Goal: Task Accomplishment & Management: Use online tool/utility

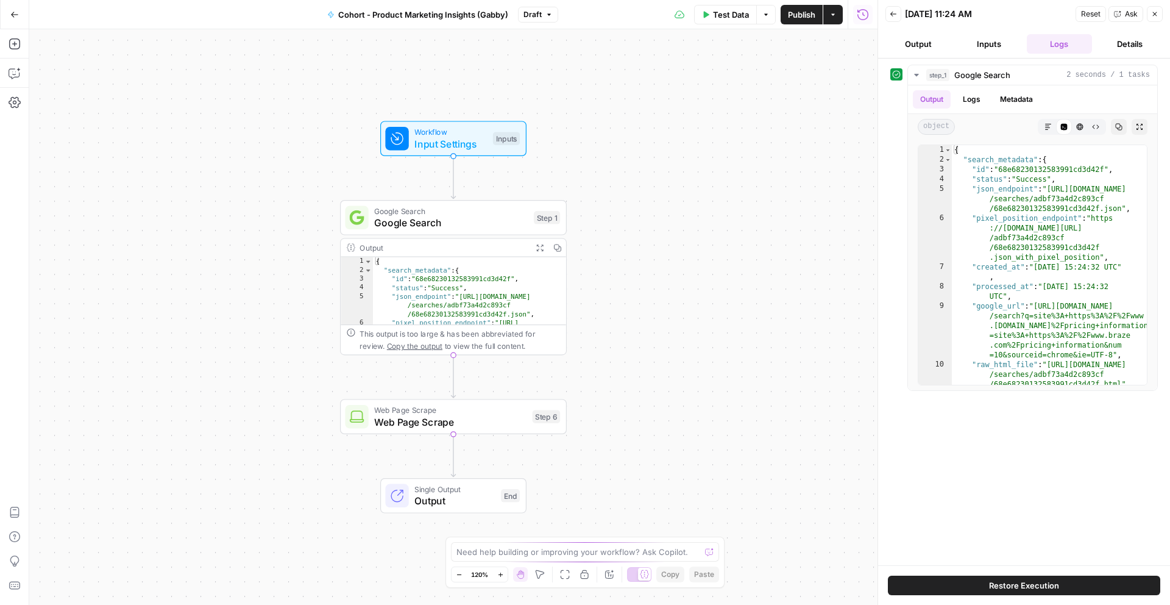
click at [12, 11] on icon "button" at bounding box center [14, 14] width 9 height 9
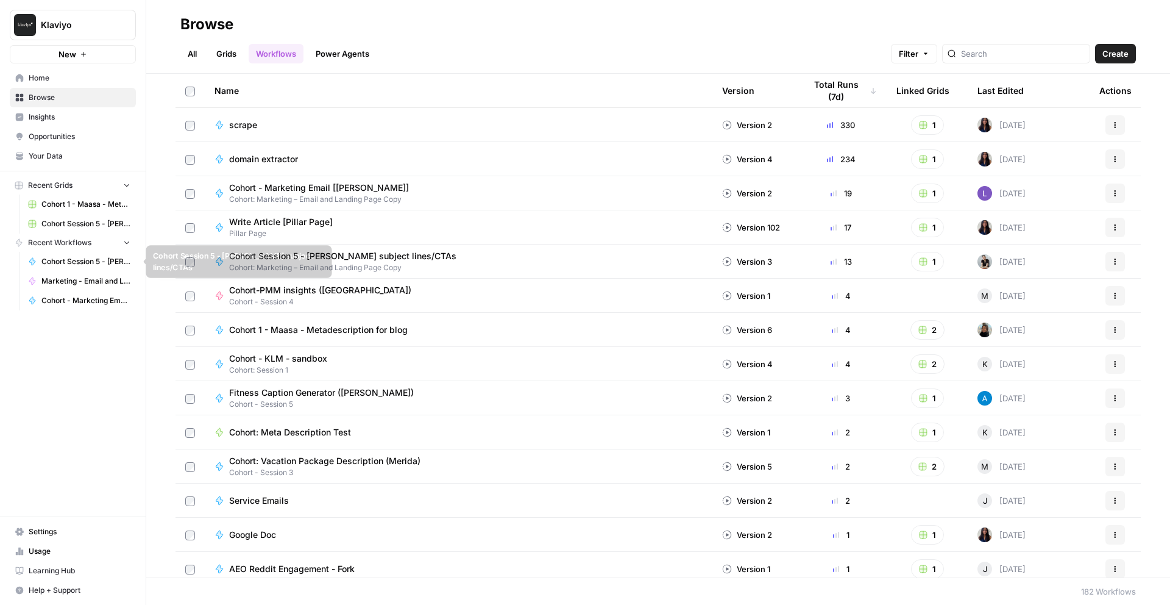
click at [97, 263] on span "Cohort Session 5 - [PERSON_NAME] subject lines/CTAs" at bounding box center [85, 261] width 89 height 11
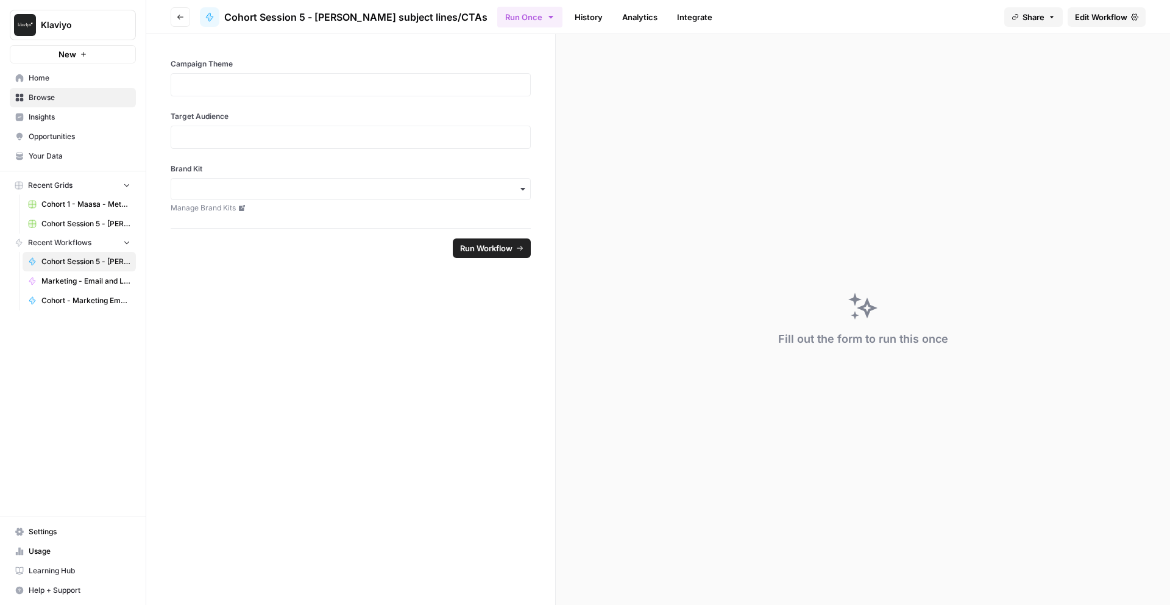
click at [313, 7] on div "Cohort Session 5 - [PERSON_NAME] subject lines/CTAs" at bounding box center [344, 17] width 288 height 20
click at [76, 101] on span "Browse" at bounding box center [80, 97] width 102 height 11
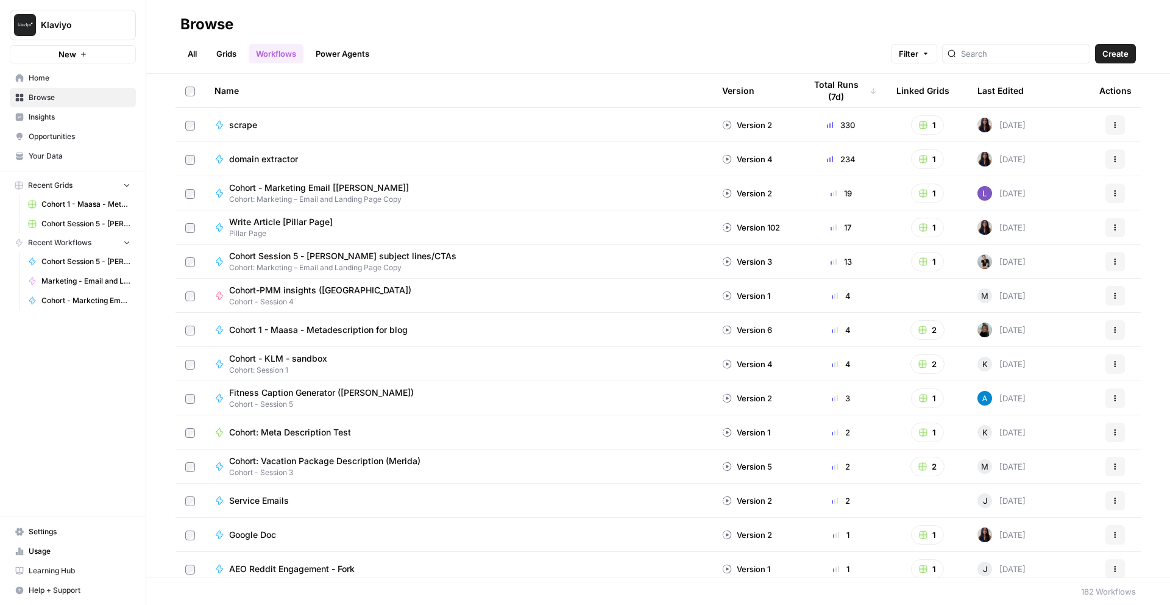
click at [84, 566] on span "Learning Hub" at bounding box center [80, 570] width 102 height 11
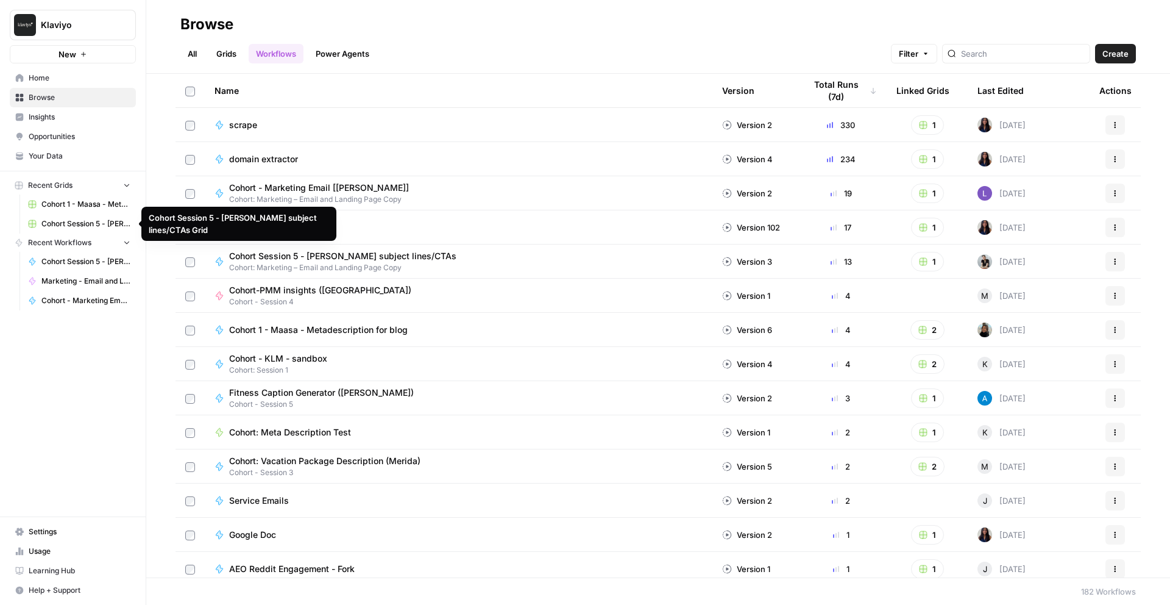
click at [219, 52] on link "Grids" at bounding box center [226, 54] width 35 height 20
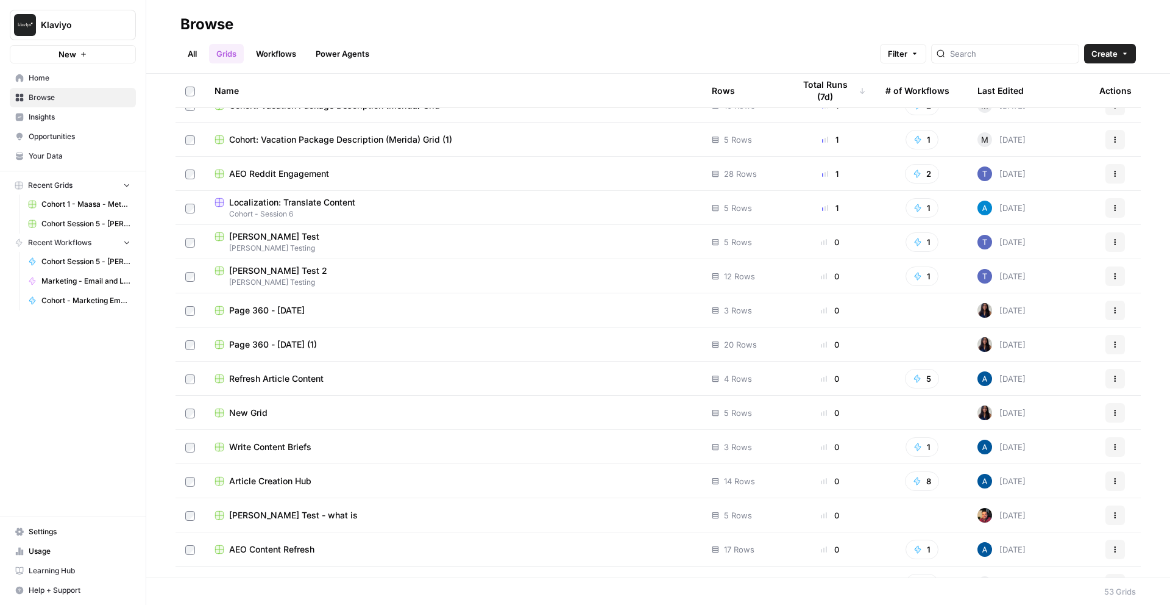
scroll to position [380, 0]
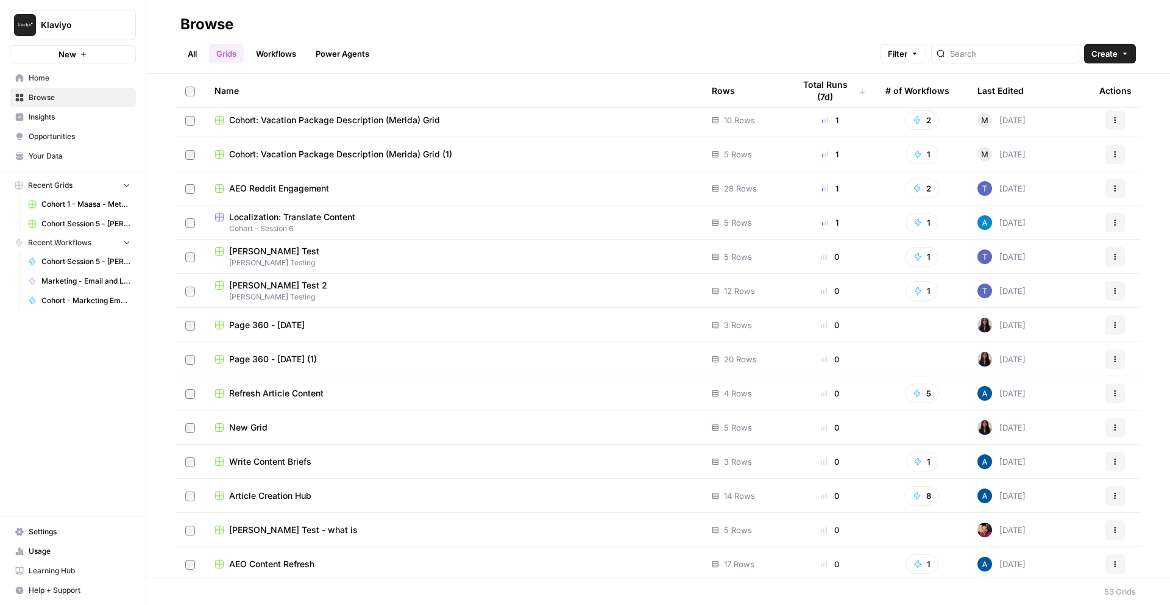
click at [306, 186] on span "AEO Reddit Engagement" at bounding box center [279, 188] width 100 height 12
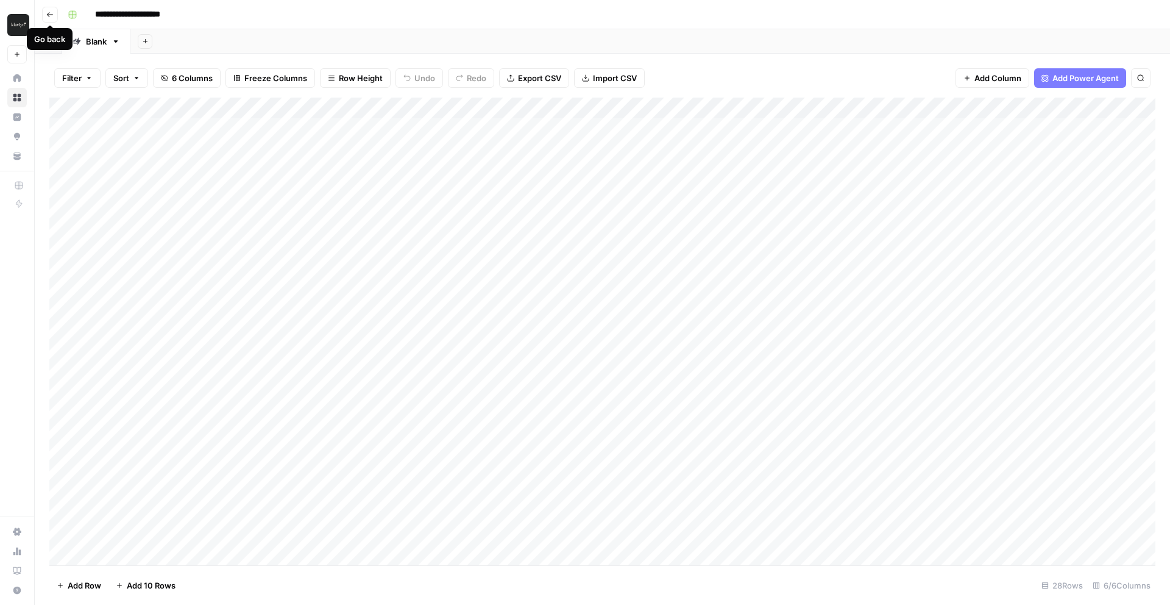
click at [48, 17] on icon "button" at bounding box center [49, 14] width 7 height 7
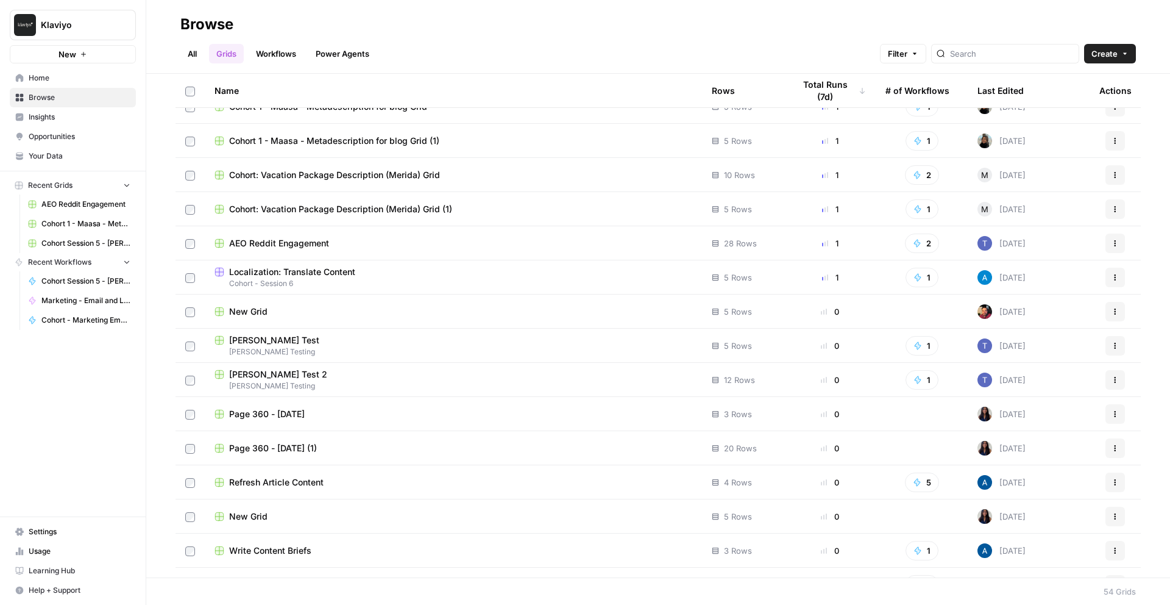
scroll to position [405, 0]
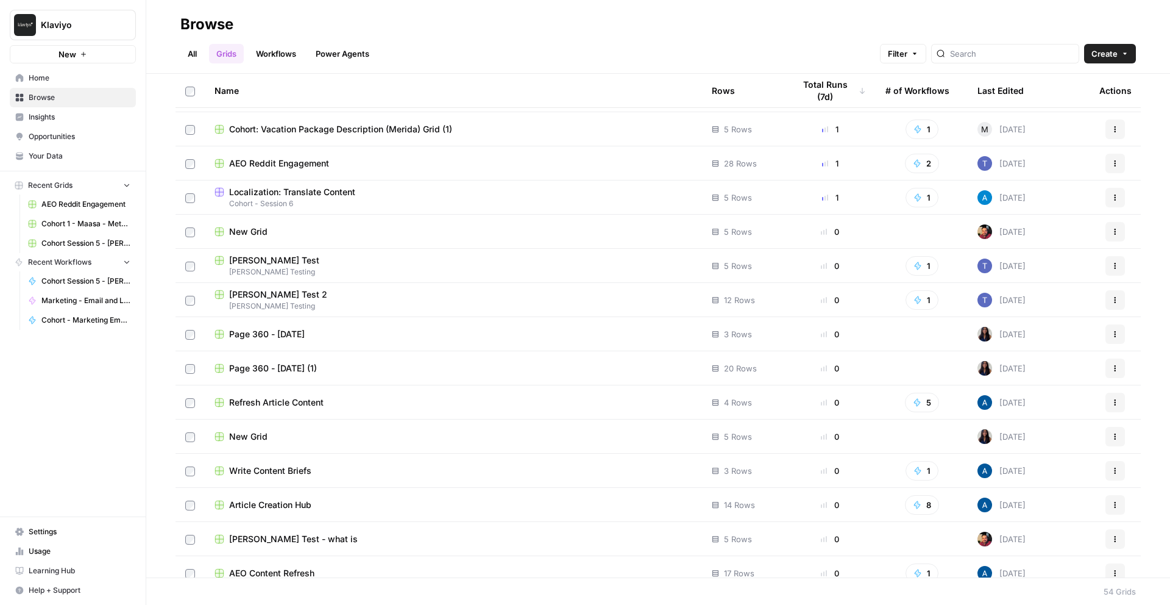
click at [259, 403] on span "Refresh Article Content" at bounding box center [276, 402] width 94 height 12
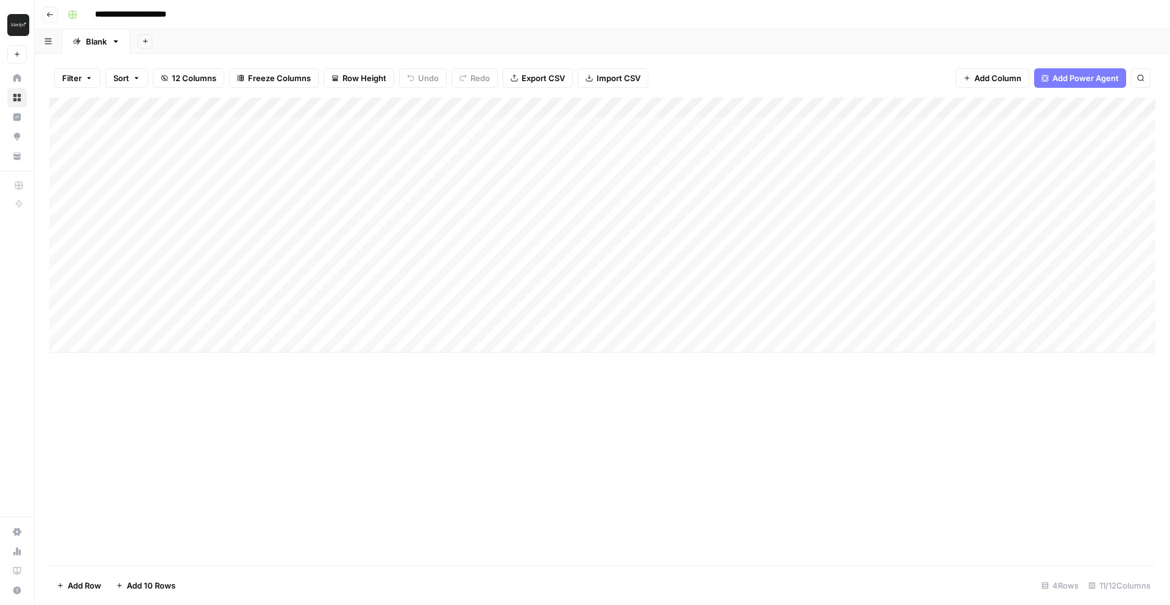
click at [52, 11] on icon "button" at bounding box center [49, 14] width 7 height 7
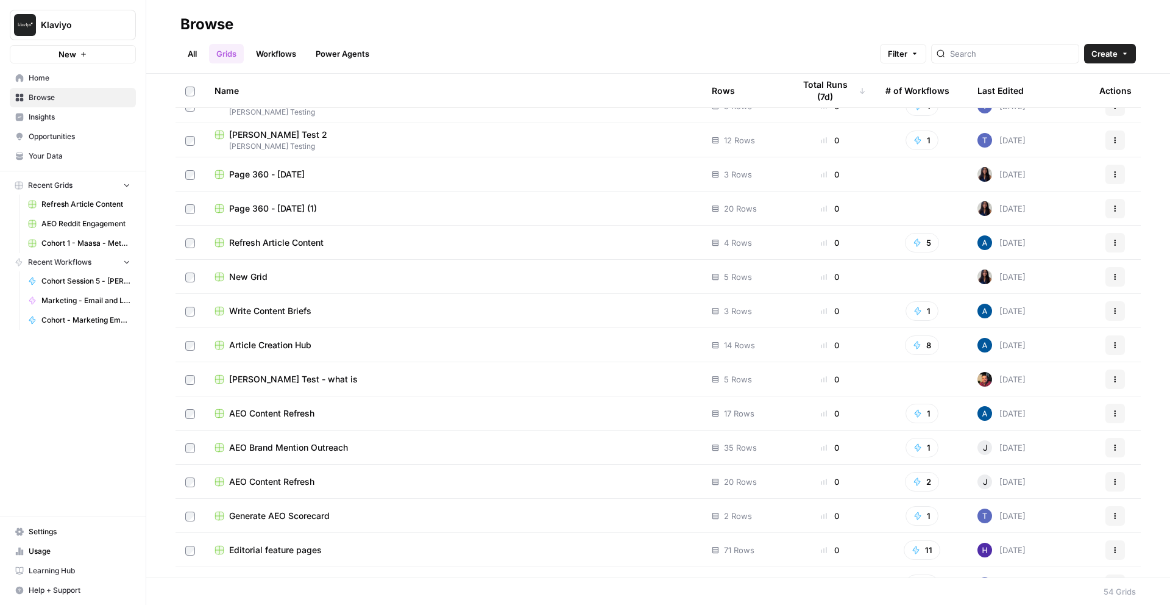
scroll to position [572, 0]
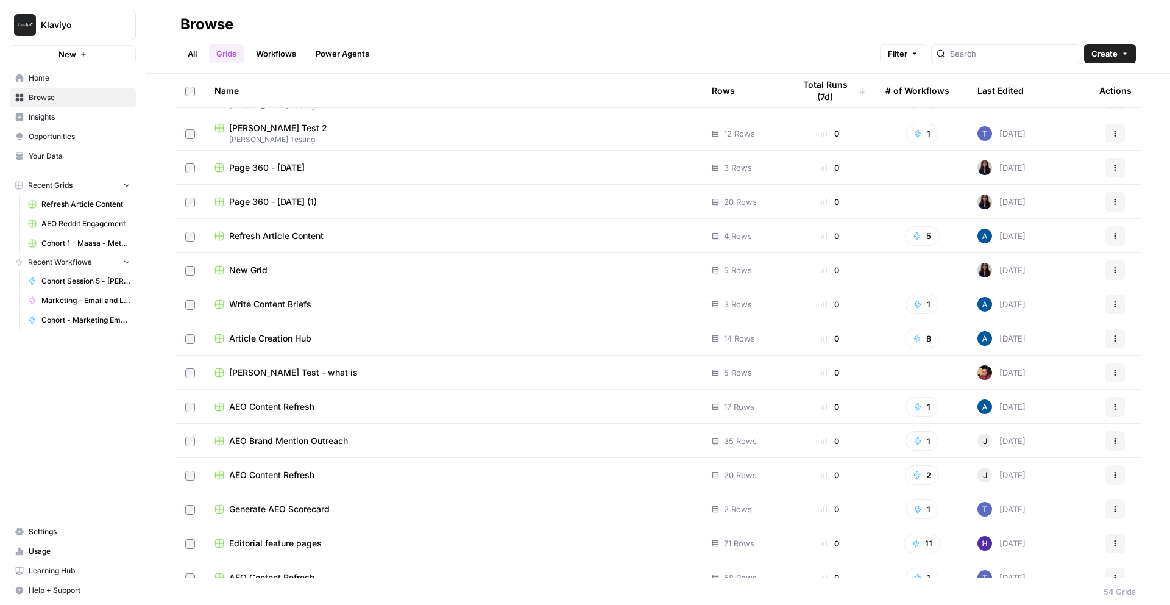
click at [258, 304] on span "Write Content Briefs" at bounding box center [270, 304] width 82 height 12
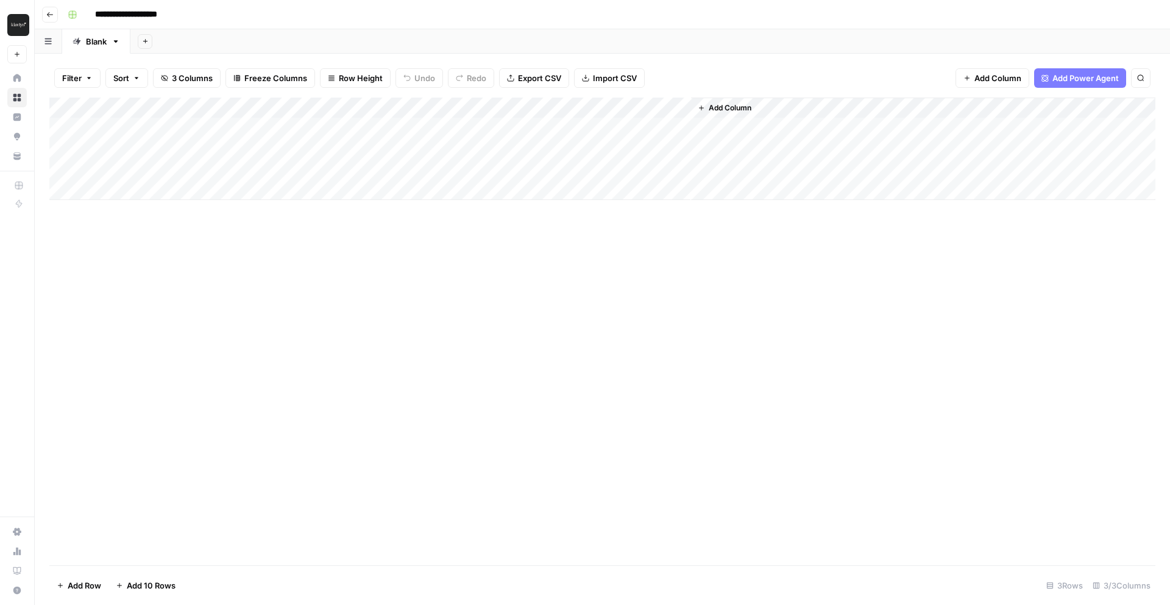
click at [47, 19] on button "Go back" at bounding box center [50, 15] width 16 height 16
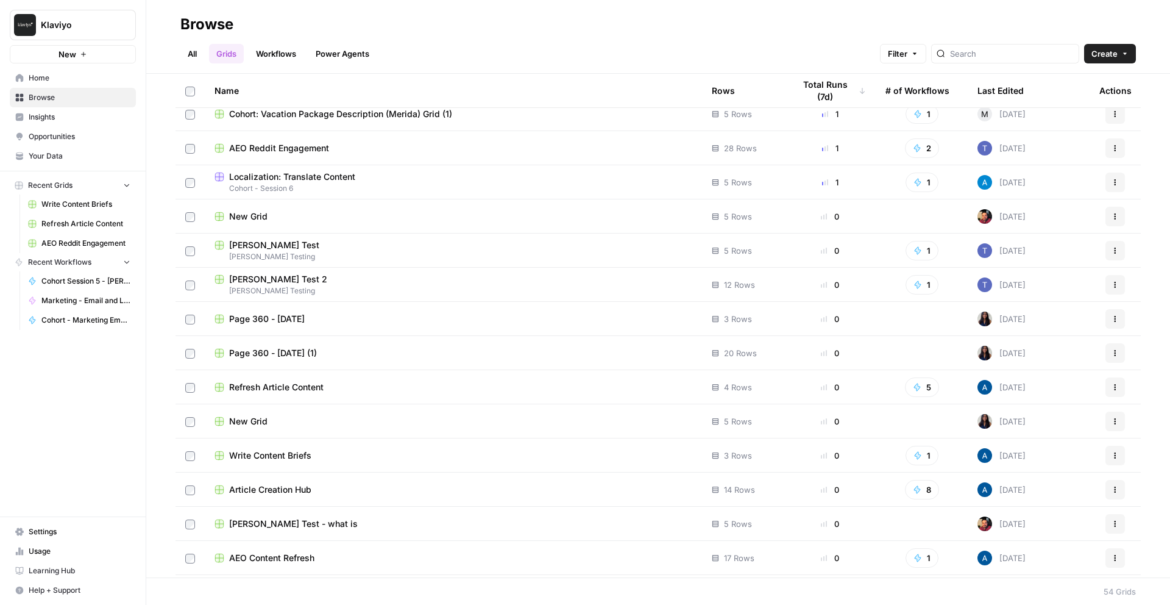
scroll to position [545, 0]
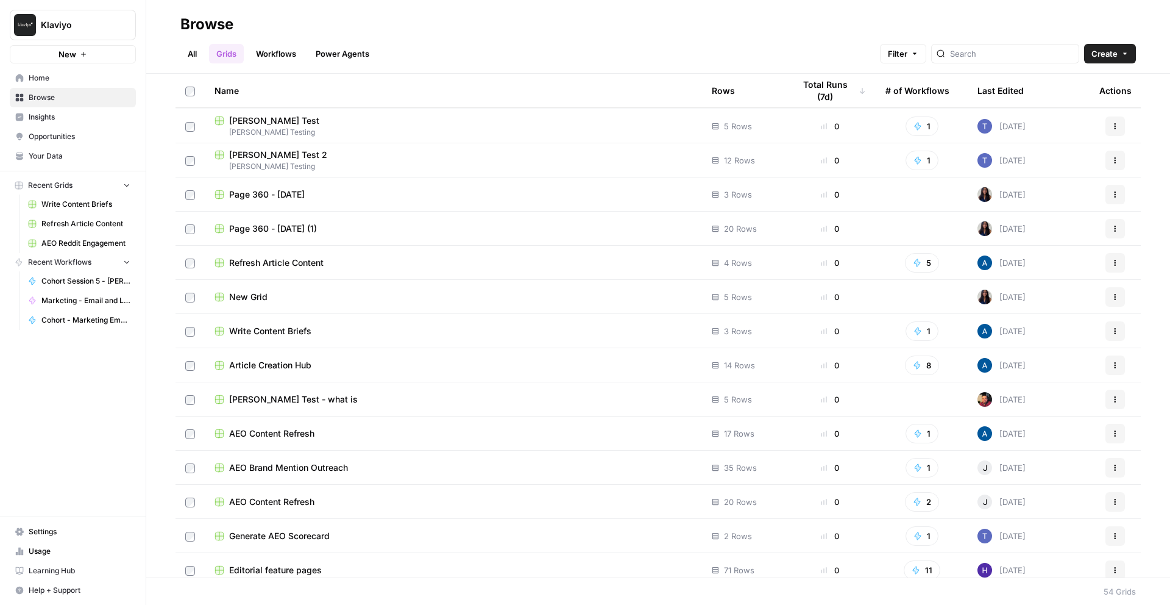
click at [285, 370] on span "Article Creation Hub" at bounding box center [270, 365] width 82 height 12
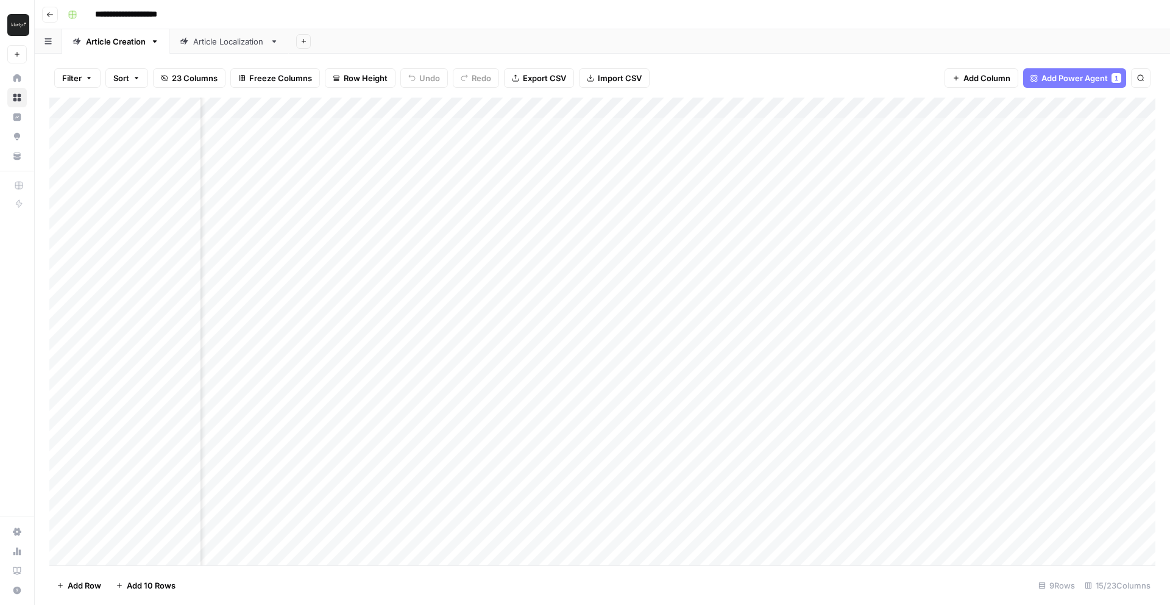
scroll to position [0, 605]
click at [51, 12] on icon "button" at bounding box center [49, 14] width 7 height 7
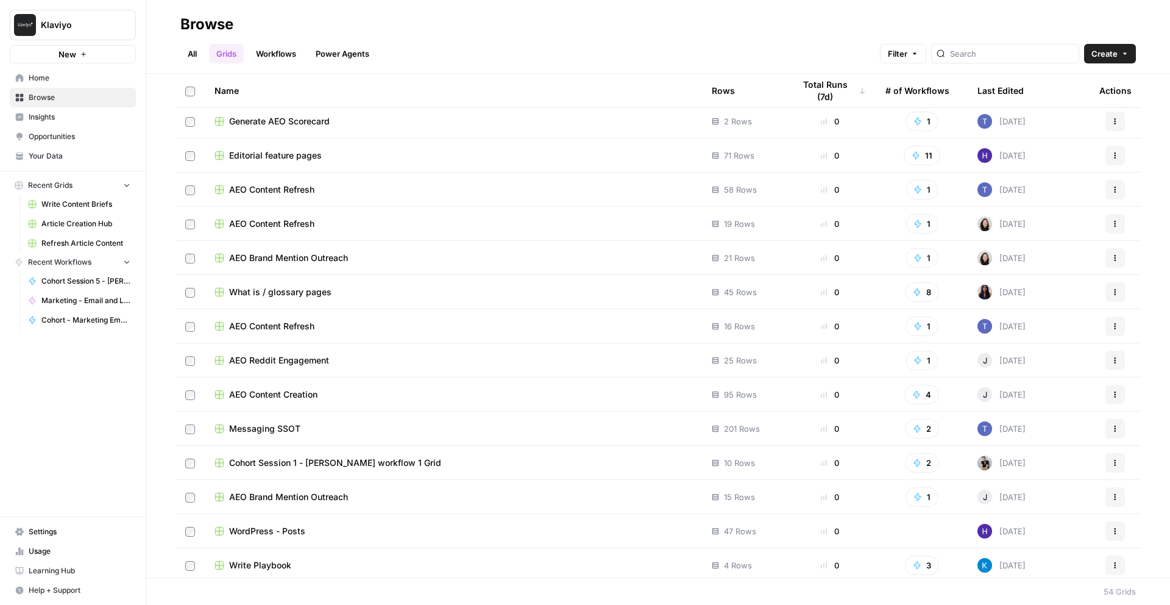
scroll to position [1080, 0]
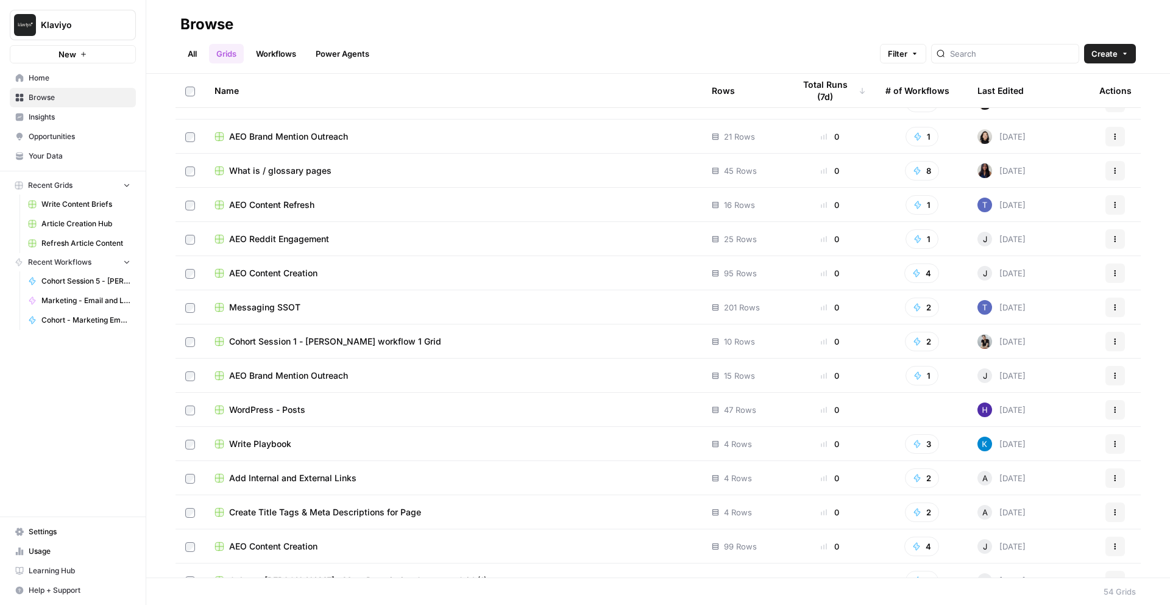
click at [291, 310] on span "Messaging SSOT" at bounding box center [264, 307] width 71 height 12
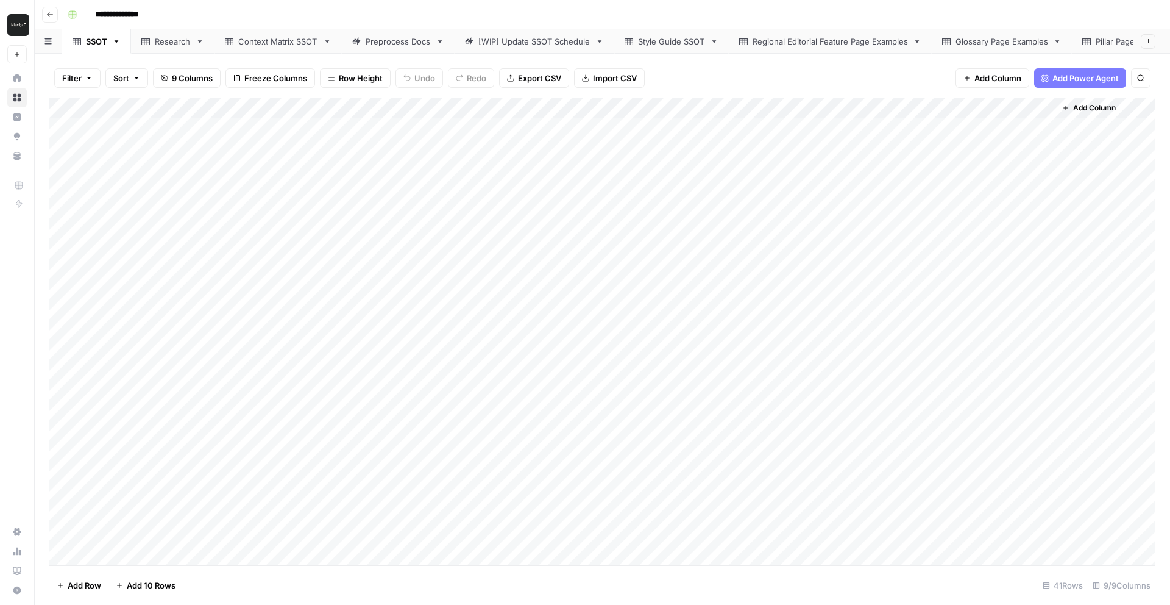
click at [44, 16] on button "Go back" at bounding box center [50, 15] width 16 height 16
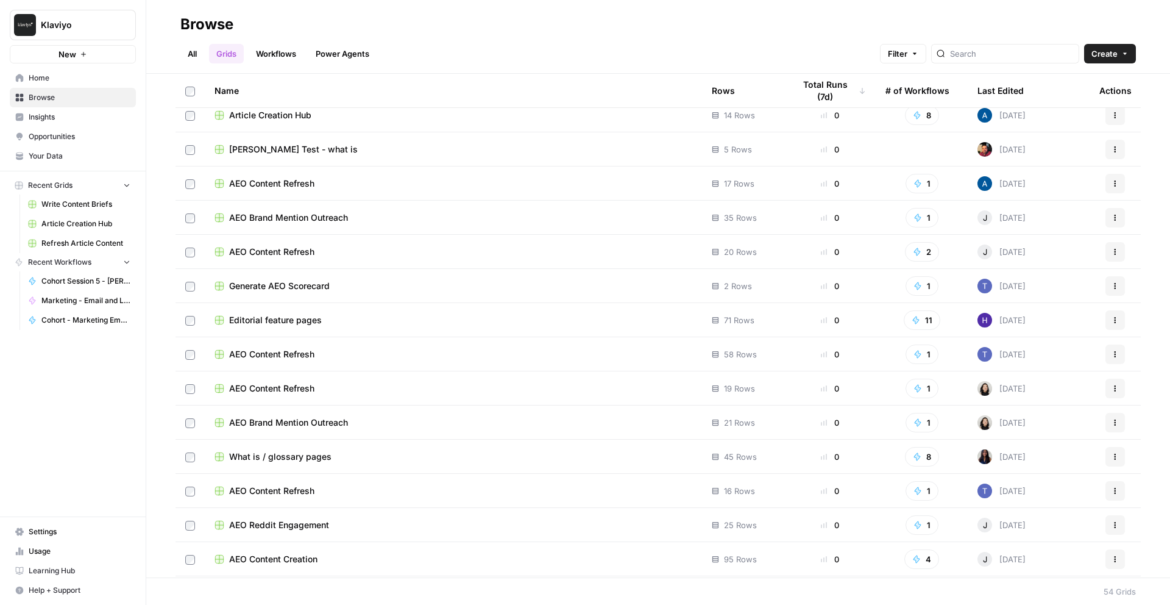
scroll to position [898, 0]
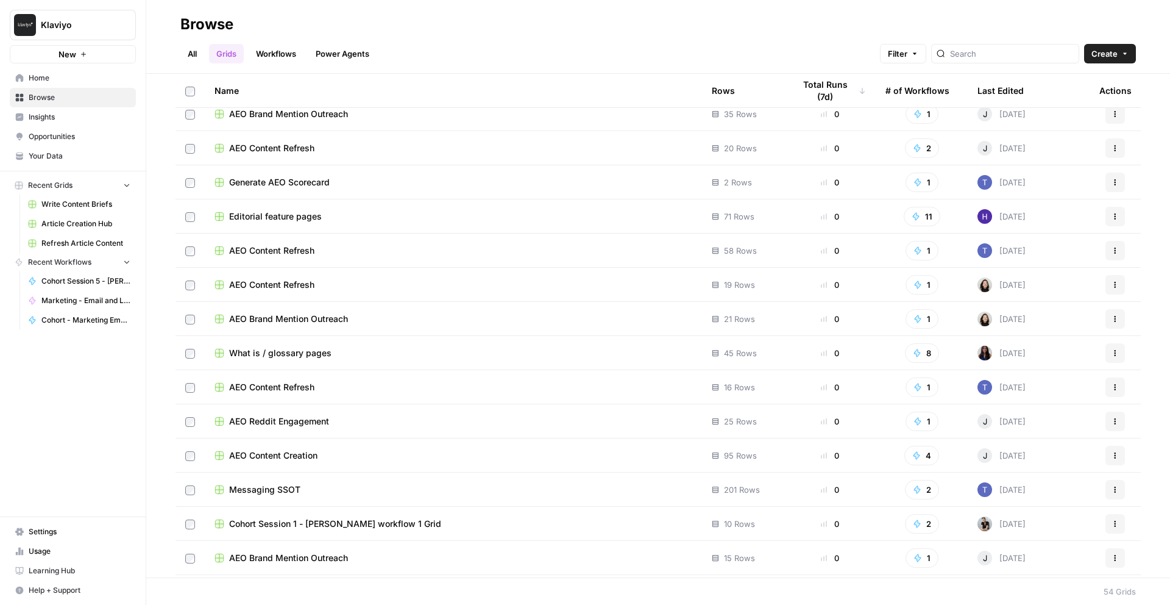
click at [196, 48] on link "All" at bounding box center [192, 54] width 24 height 20
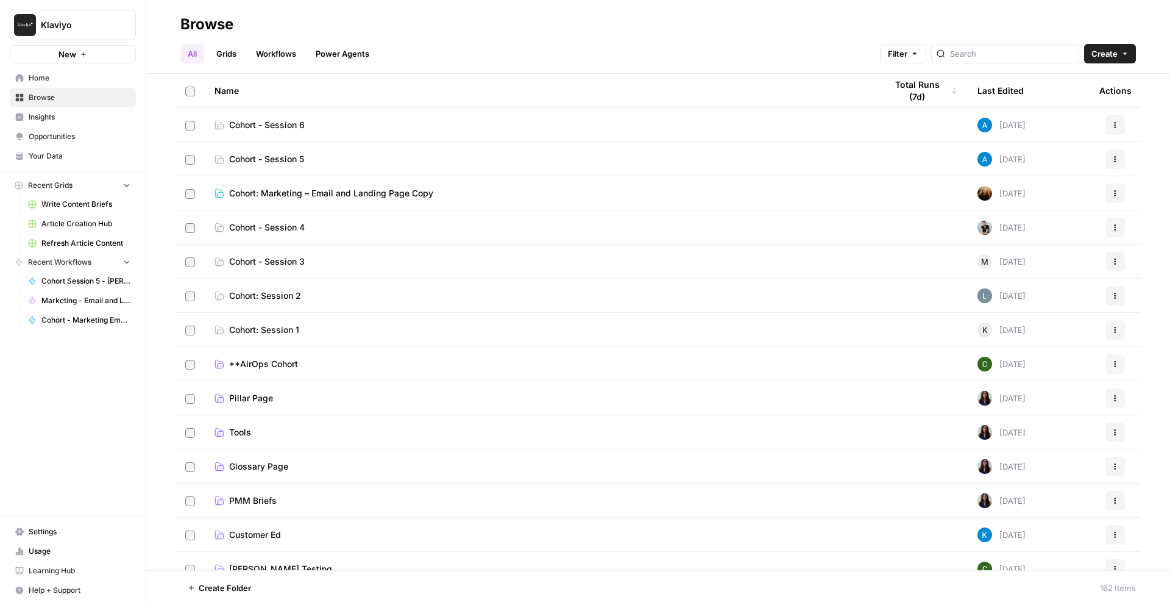
click at [341, 60] on link "Power Agents" at bounding box center [342, 54] width 68 height 20
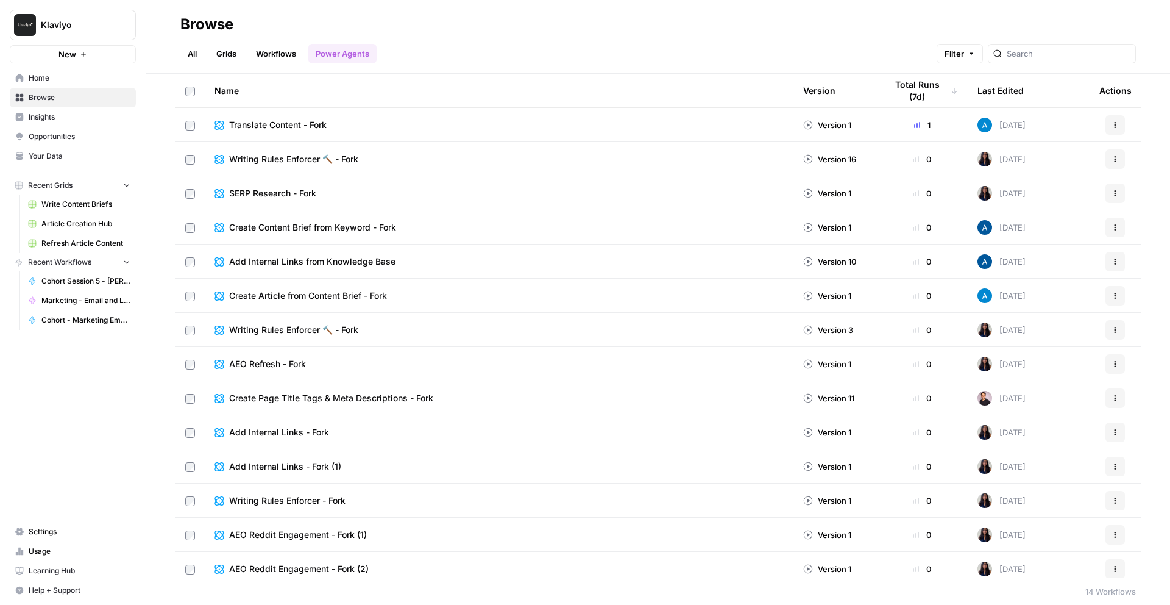
click at [280, 42] on div "All Grids Workflows Power Agents Filter" at bounding box center [658, 48] width 956 height 29
click at [280, 51] on link "Workflows" at bounding box center [276, 54] width 55 height 20
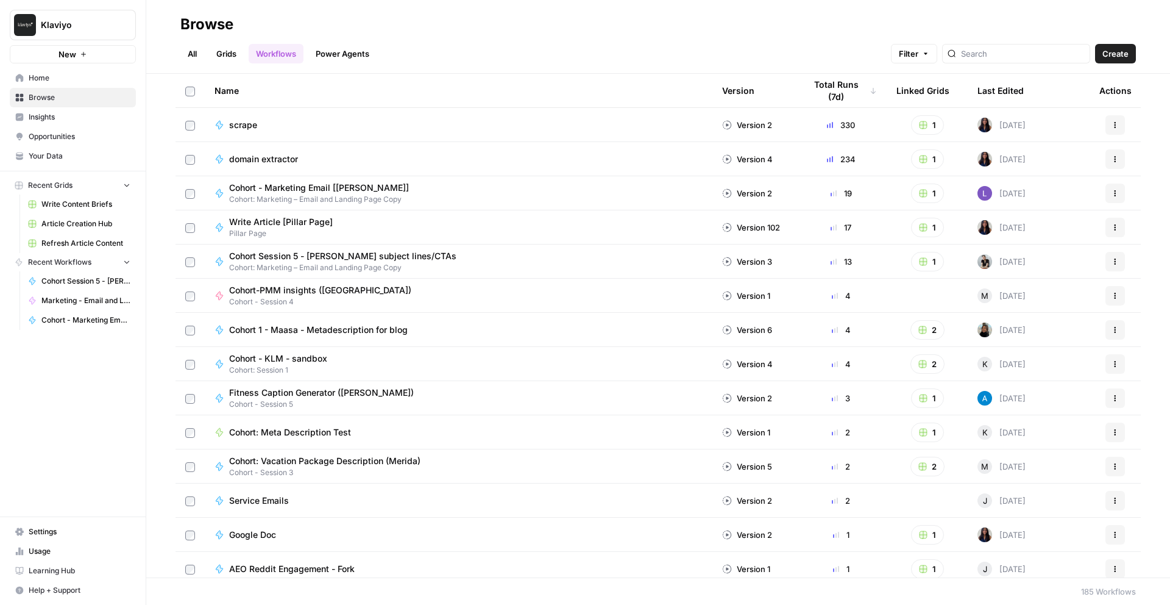
click at [197, 54] on link "All" at bounding box center [192, 54] width 24 height 20
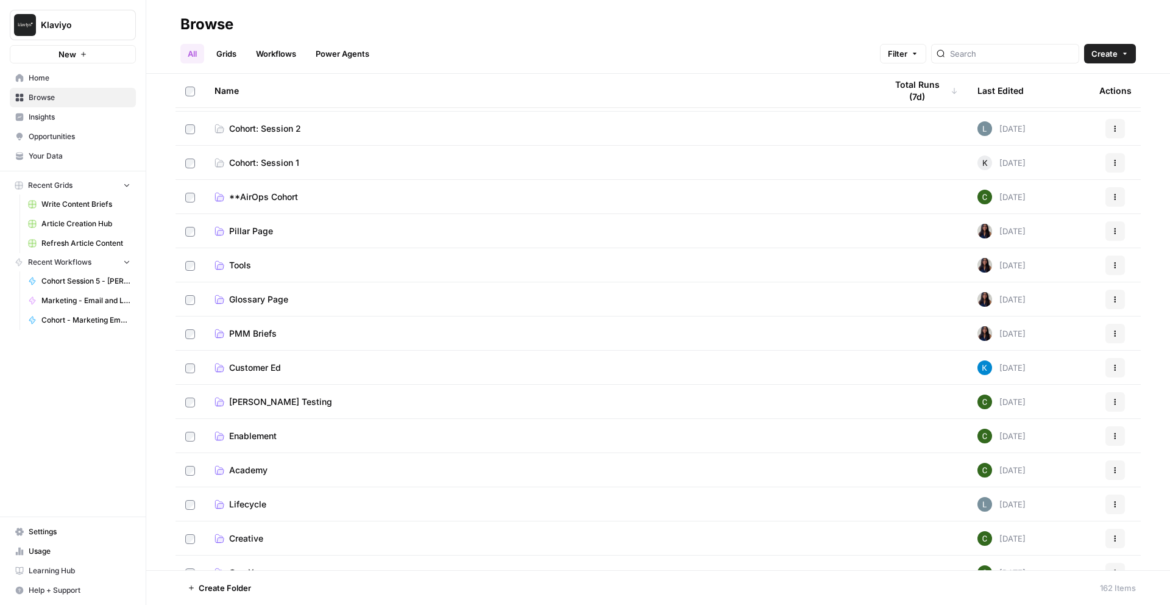
scroll to position [475, 0]
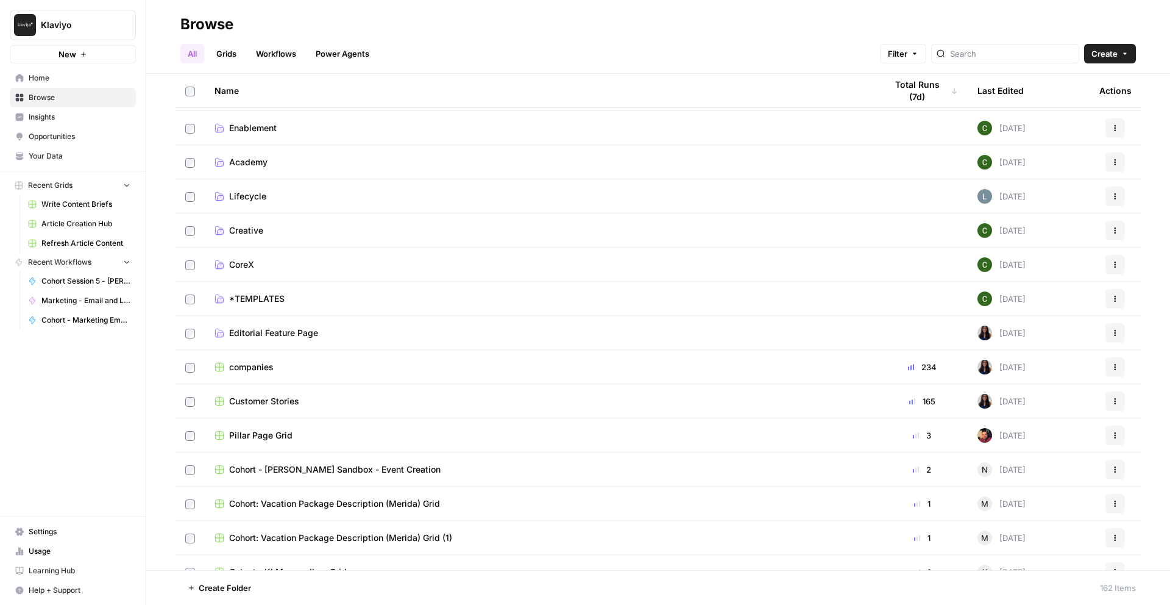
click at [263, 295] on span "*TEMPLATES" at bounding box center [256, 299] width 55 height 12
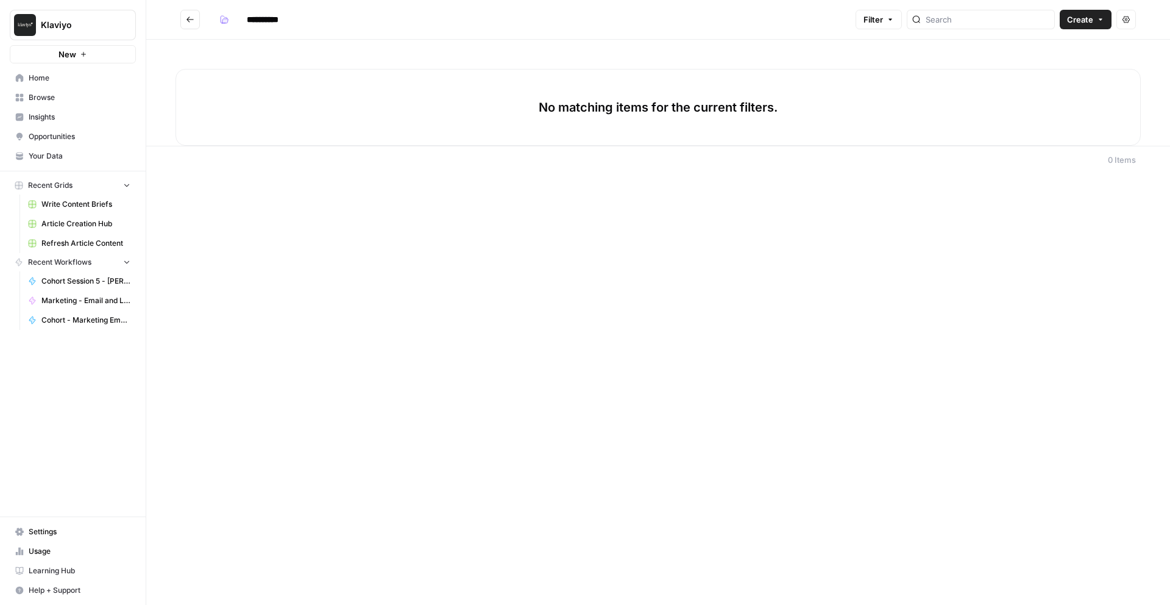
click at [185, 20] on button "Go back" at bounding box center [190, 20] width 20 height 20
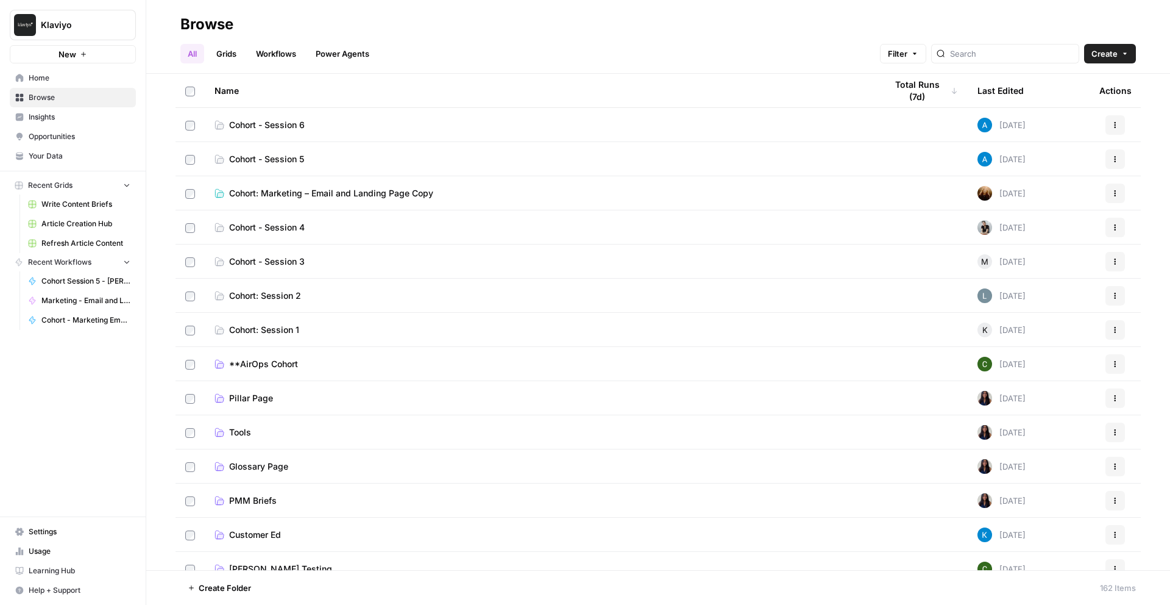
scroll to position [129, 0]
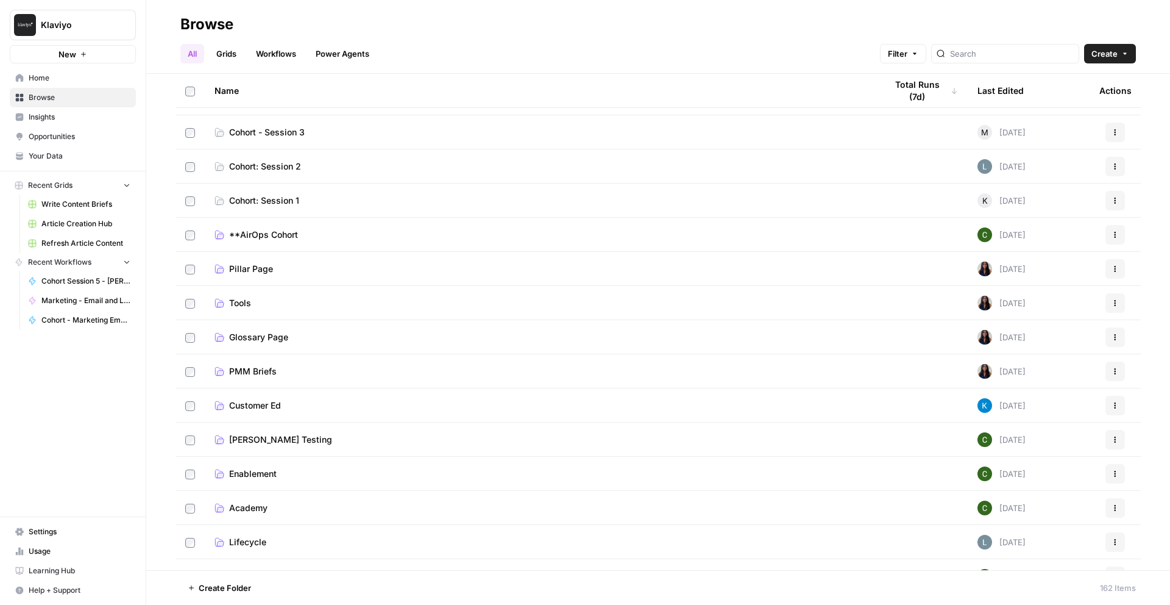
click at [245, 269] on span "Pillar Page" at bounding box center [251, 269] width 44 height 12
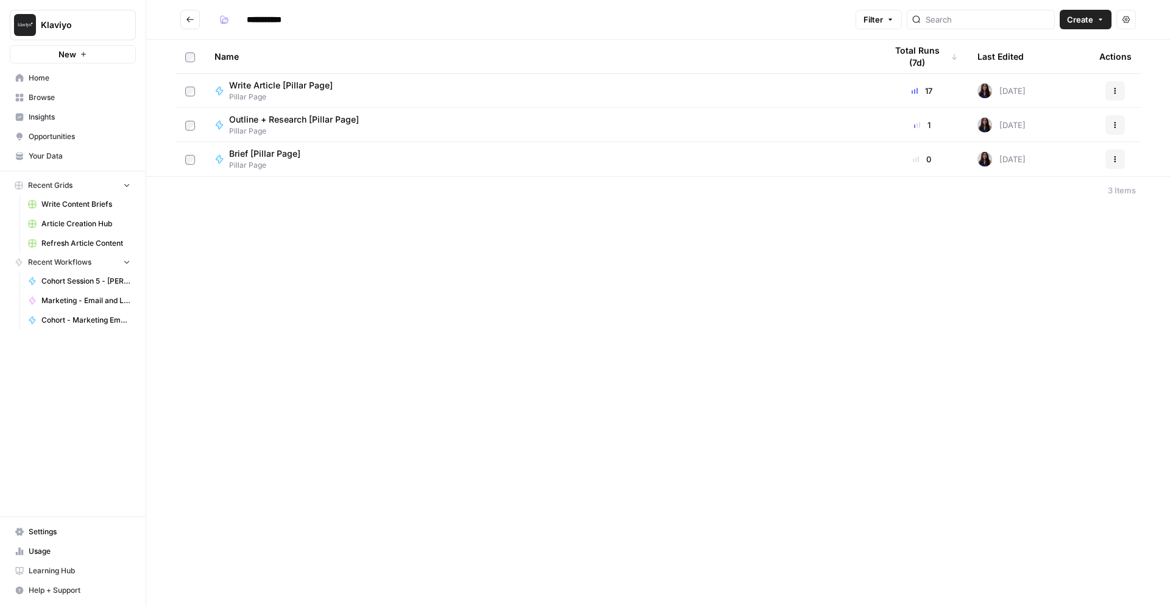
click at [294, 85] on span "Write Article [Pillar Page]" at bounding box center [281, 85] width 104 height 12
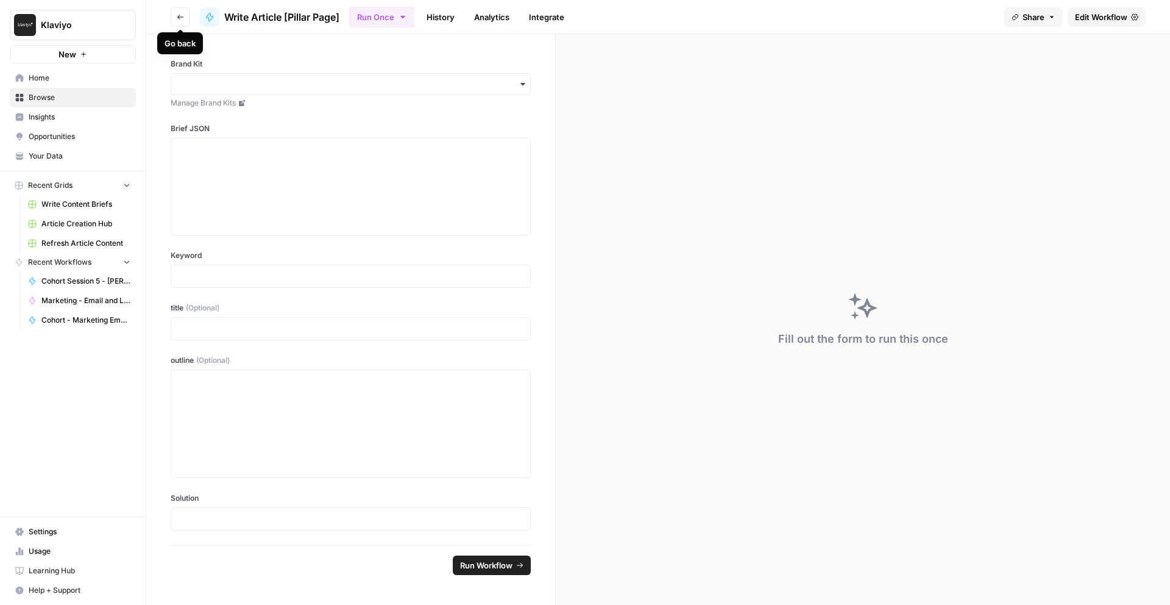
click at [176, 12] on button "Go back" at bounding box center [181, 17] width 20 height 20
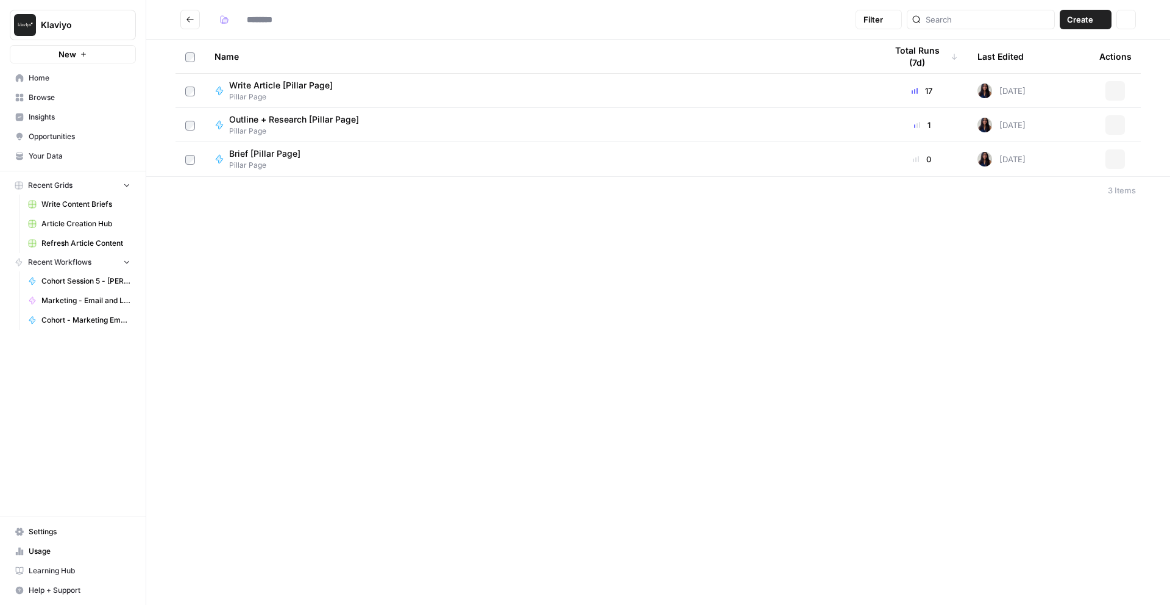
type input "**********"
click at [189, 18] on icon "Go back" at bounding box center [190, 19] width 9 height 9
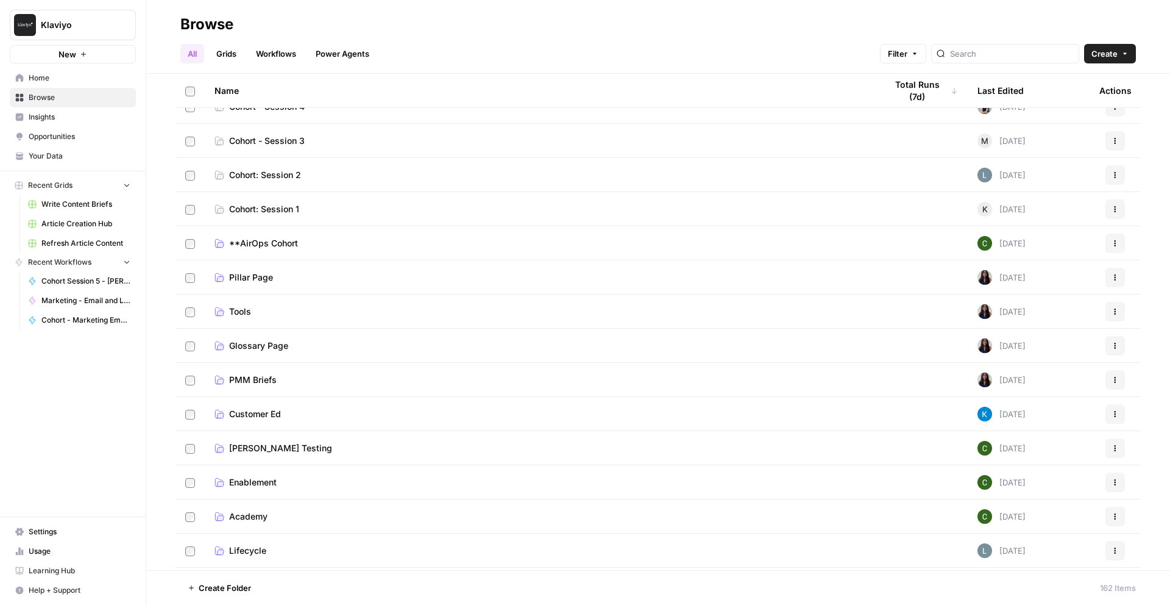
scroll to position [253, 0]
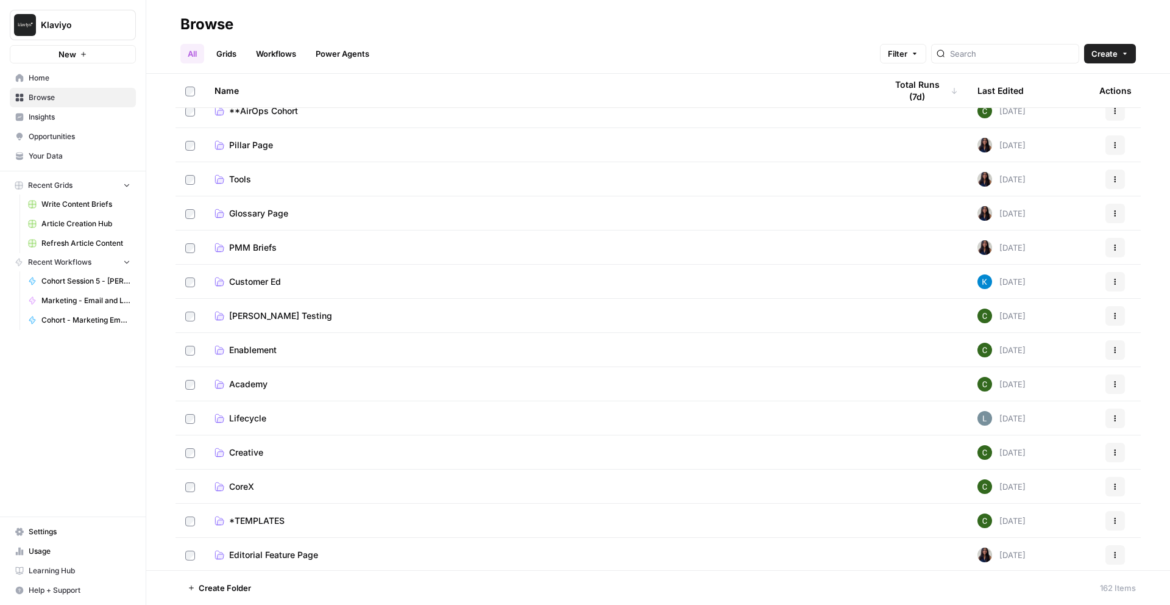
click at [241, 484] on span "CoreX" at bounding box center [241, 486] width 25 height 12
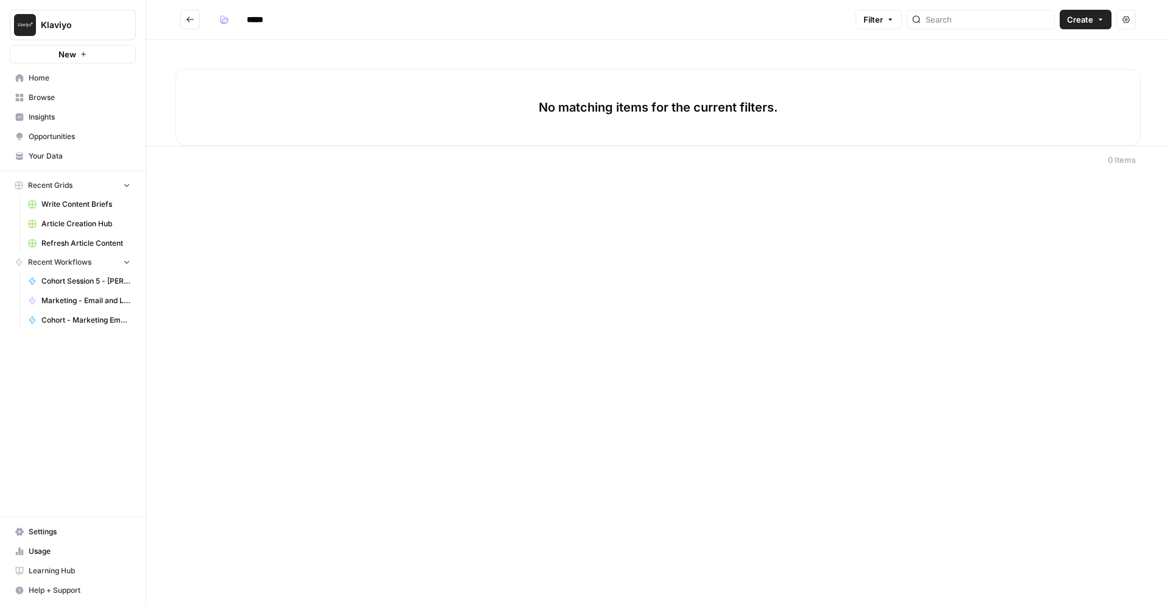
click at [190, 29] on button "Go back" at bounding box center [190, 20] width 20 height 20
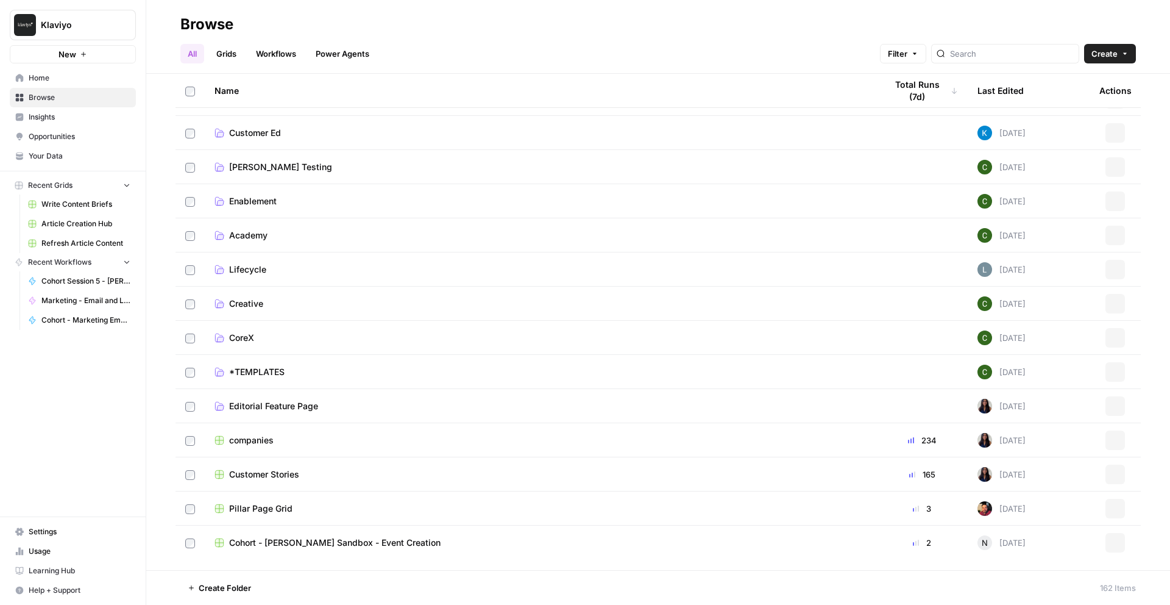
scroll to position [248, 0]
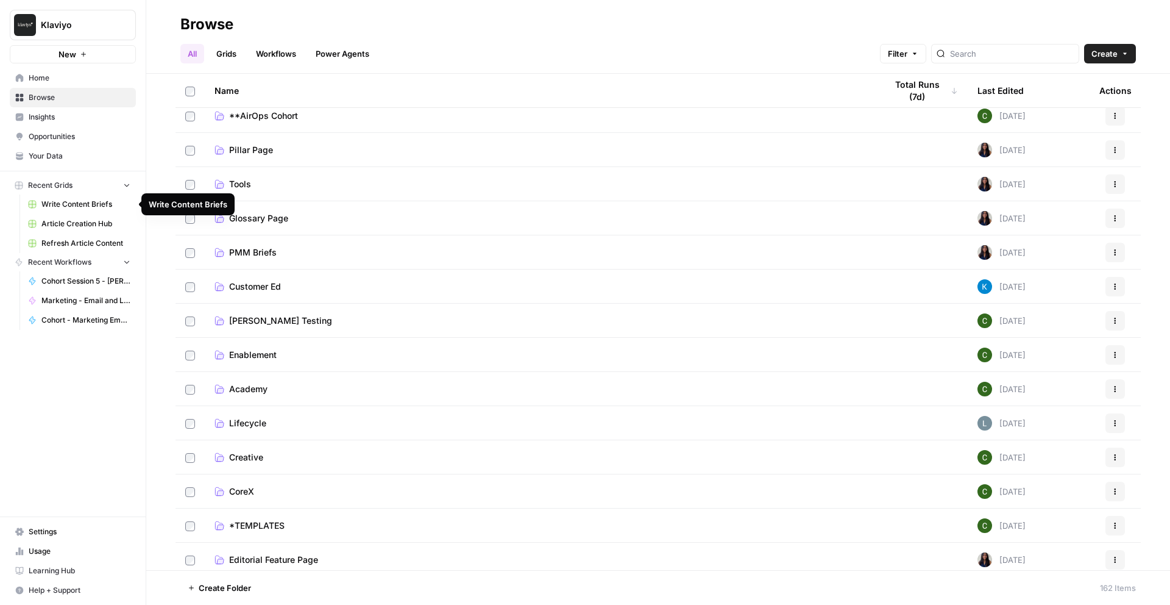
click at [100, 56] on button "New" at bounding box center [73, 54] width 126 height 18
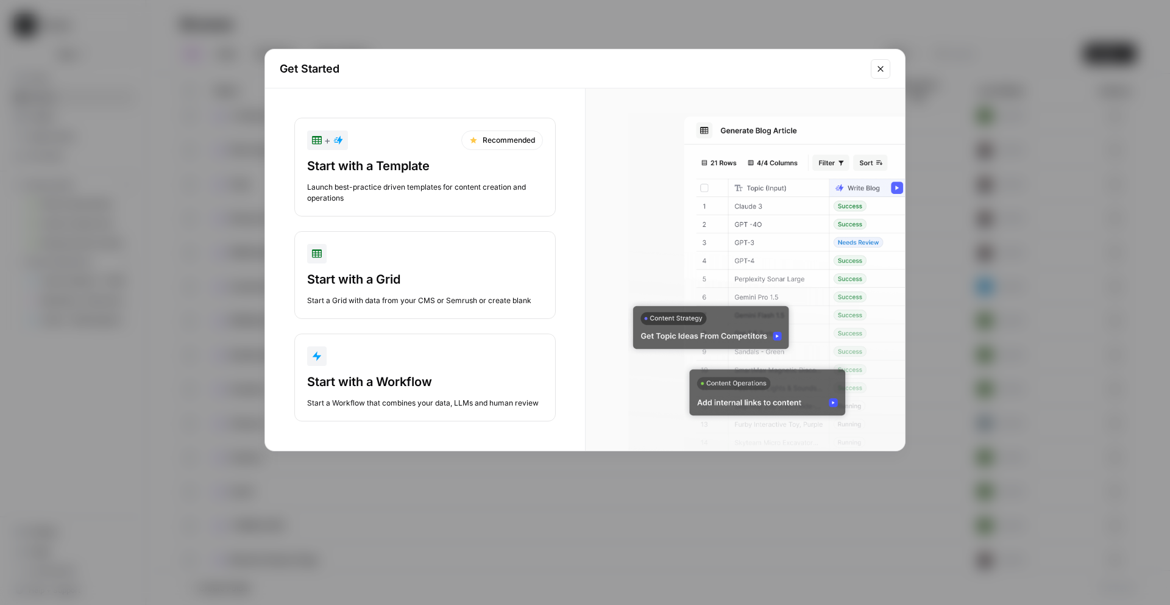
click at [388, 154] on button "+ Recommended Start with a Template Launch best-practice driven templates for c…" at bounding box center [424, 167] width 261 height 99
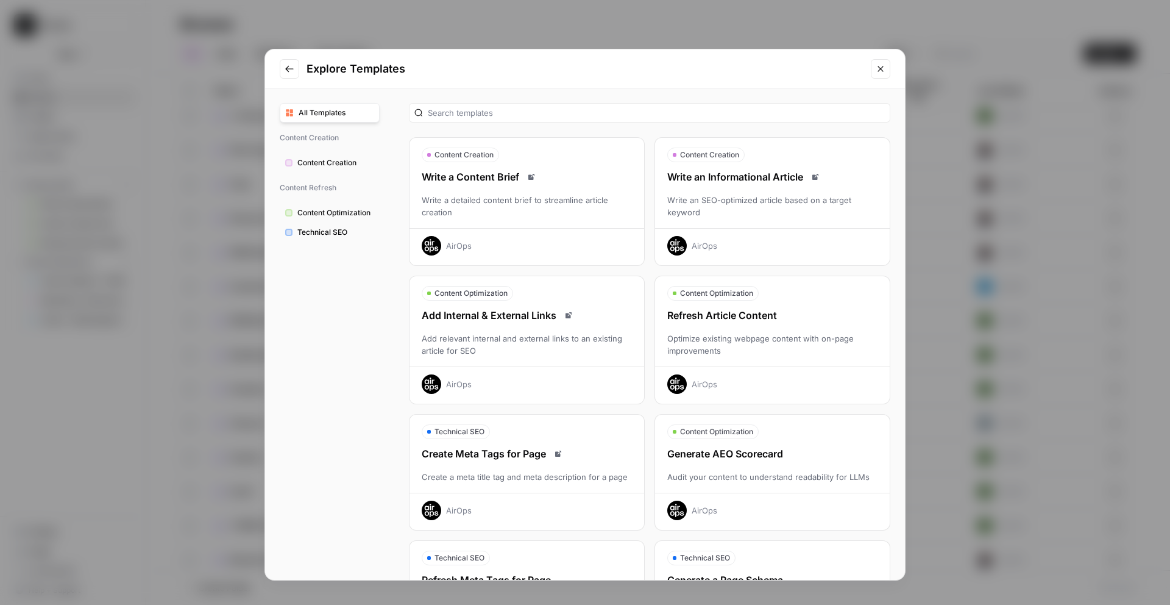
click at [536, 196] on div "Write a detailed content brief to streamline article creation" at bounding box center [527, 206] width 235 height 24
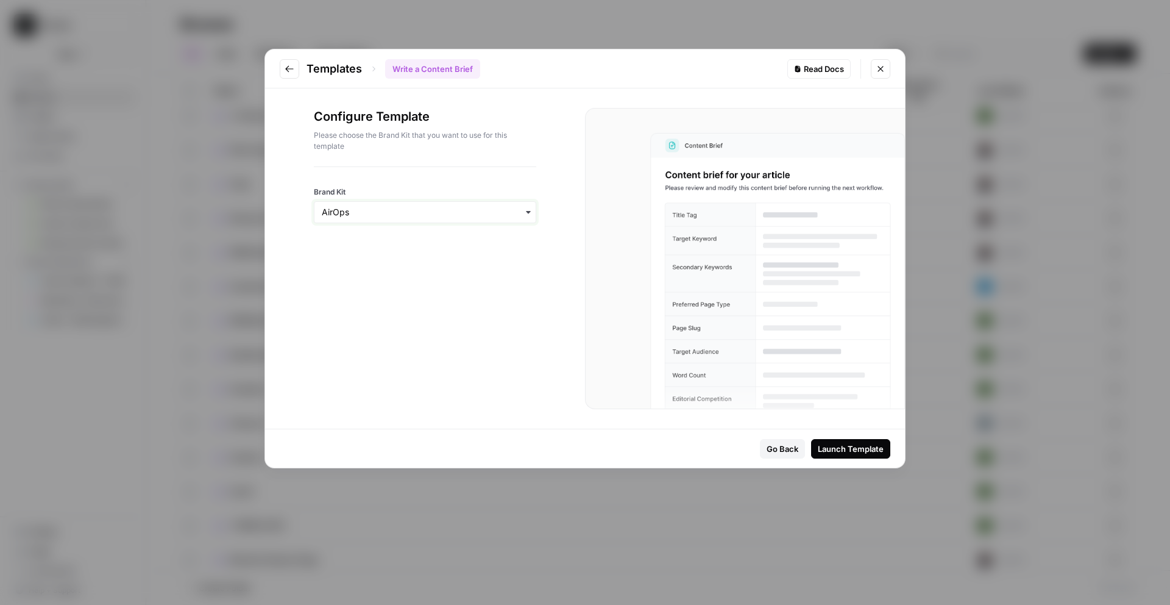
click at [522, 210] on input "Brand Kit" at bounding box center [425, 212] width 207 height 12
click at [465, 317] on div "Klaviyo" at bounding box center [424, 314] width 221 height 23
click at [846, 455] on button "Launch Template" at bounding box center [850, 449] width 79 height 20
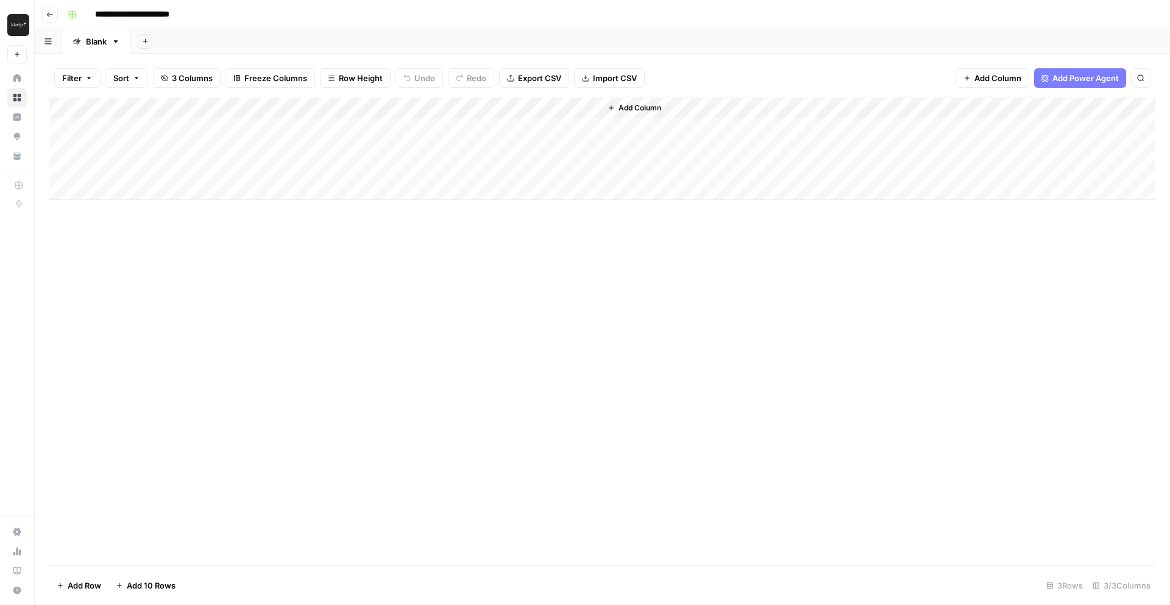
click at [153, 172] on div "Add Column" at bounding box center [602, 149] width 1106 height 102
drag, startPoint x: 249, startPoint y: 101, endPoint x: 316, endPoint y: 109, distance: 67.0
click at [316, 109] on div "Add Column" at bounding box center [602, 149] width 1106 height 102
drag, startPoint x: 314, startPoint y: 98, endPoint x: 384, endPoint y: 99, distance: 69.5
click at [384, 99] on div "Add Column" at bounding box center [602, 149] width 1106 height 102
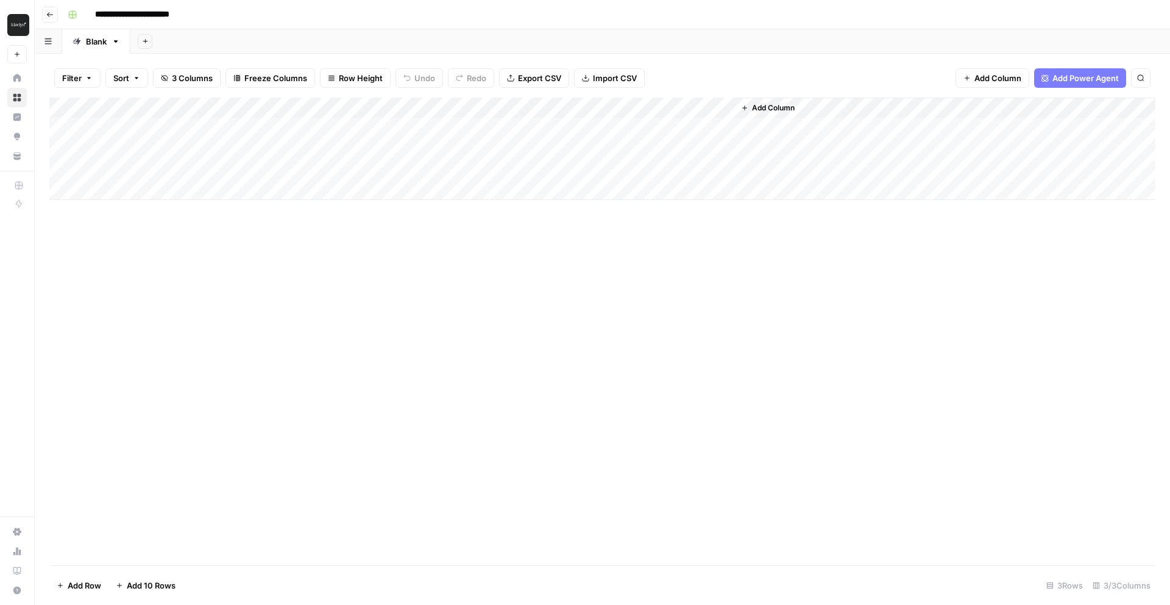
click at [293, 149] on div "Add Column" at bounding box center [602, 149] width 1106 height 102
click at [305, 272] on div "Add Column" at bounding box center [602, 331] width 1106 height 467
click at [296, 234] on div "Add Column" at bounding box center [602, 331] width 1106 height 467
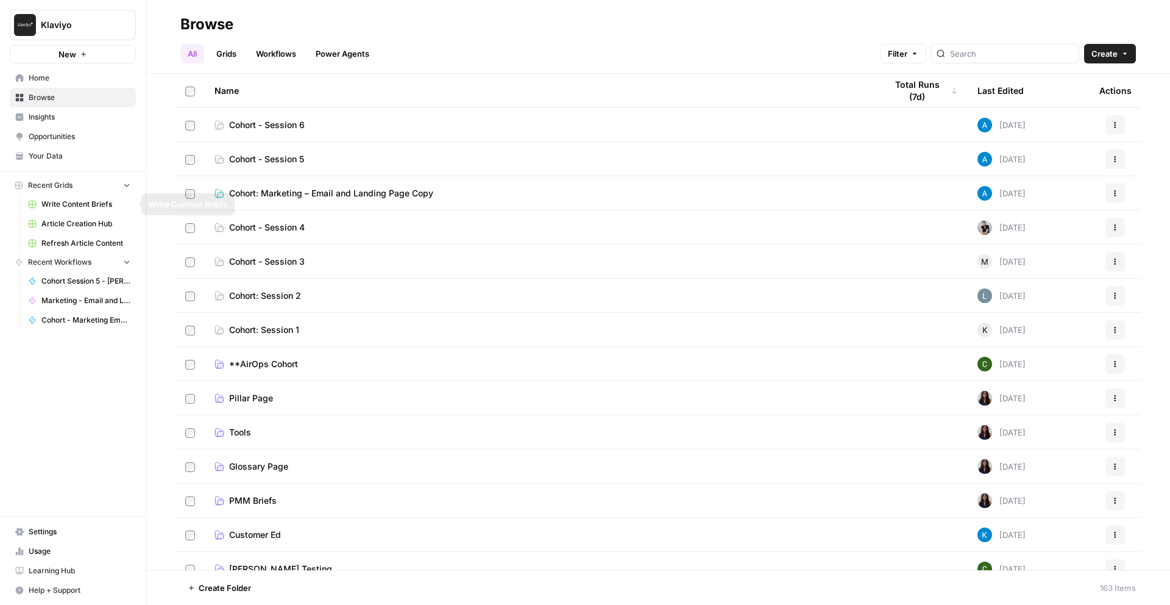
click at [62, 202] on span "Write Content Briefs" at bounding box center [85, 204] width 89 height 11
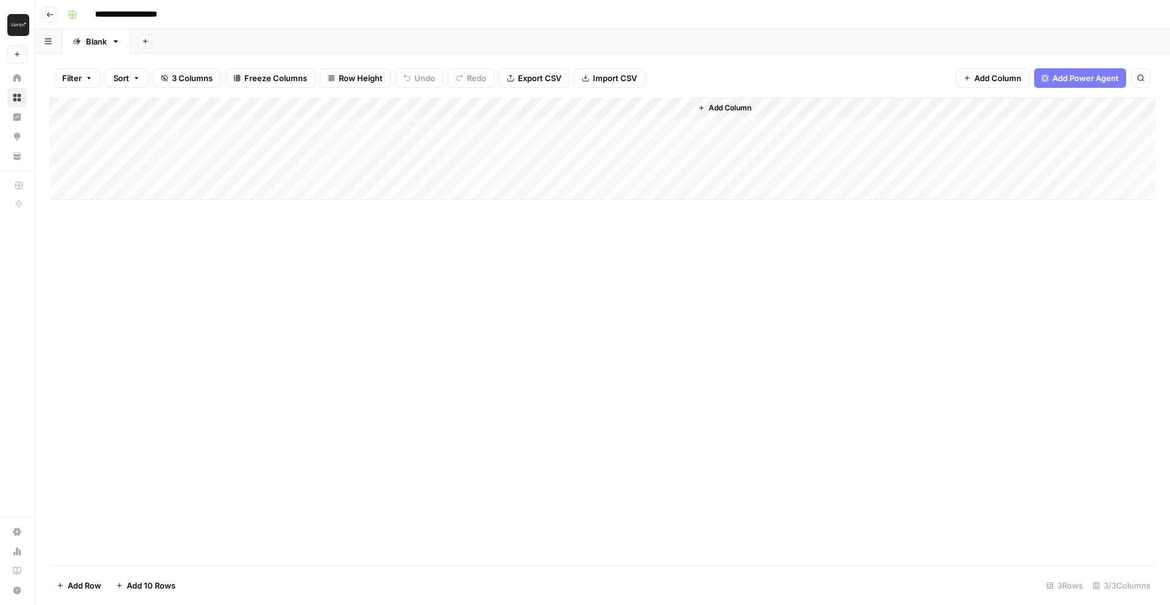
click at [14, 55] on button "New" at bounding box center [17, 54] width 20 height 18
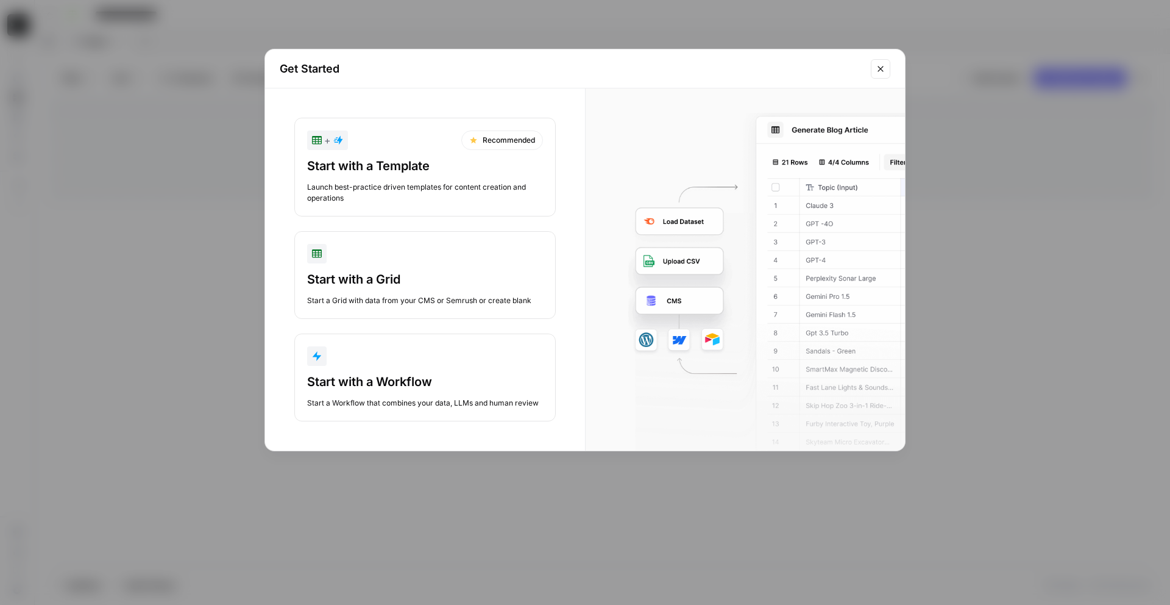
click at [416, 265] on button "Start with a Grid Start a Grid with data from your CMS or Semrush or create bla…" at bounding box center [424, 275] width 261 height 88
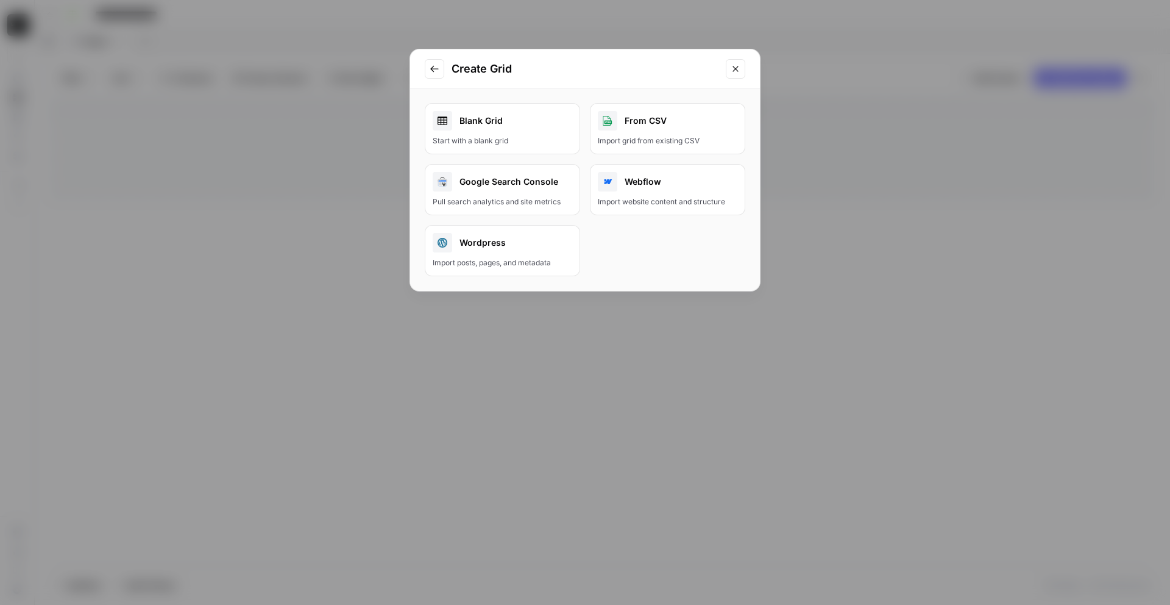
click at [637, 186] on div "Webflow" at bounding box center [668, 182] width 140 height 20
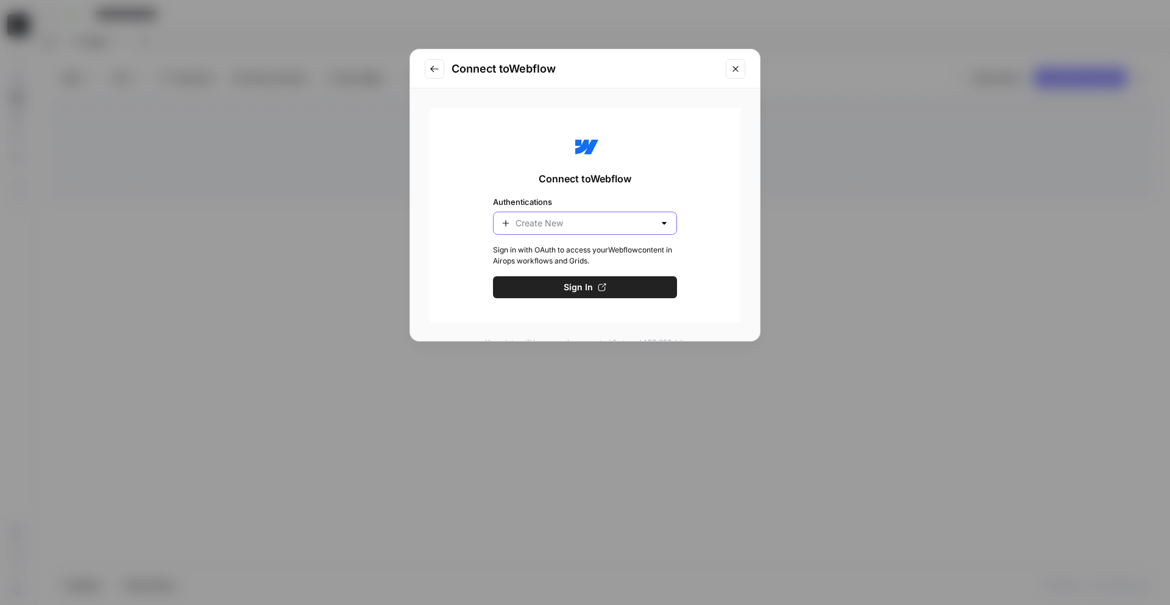
click at [630, 225] on input "Authentications" at bounding box center [585, 223] width 139 height 12
click at [654, 252] on div "Create New" at bounding box center [584, 253] width 163 height 12
type input "Create New"
click at [634, 292] on button "Sign In" at bounding box center [585, 287] width 184 height 22
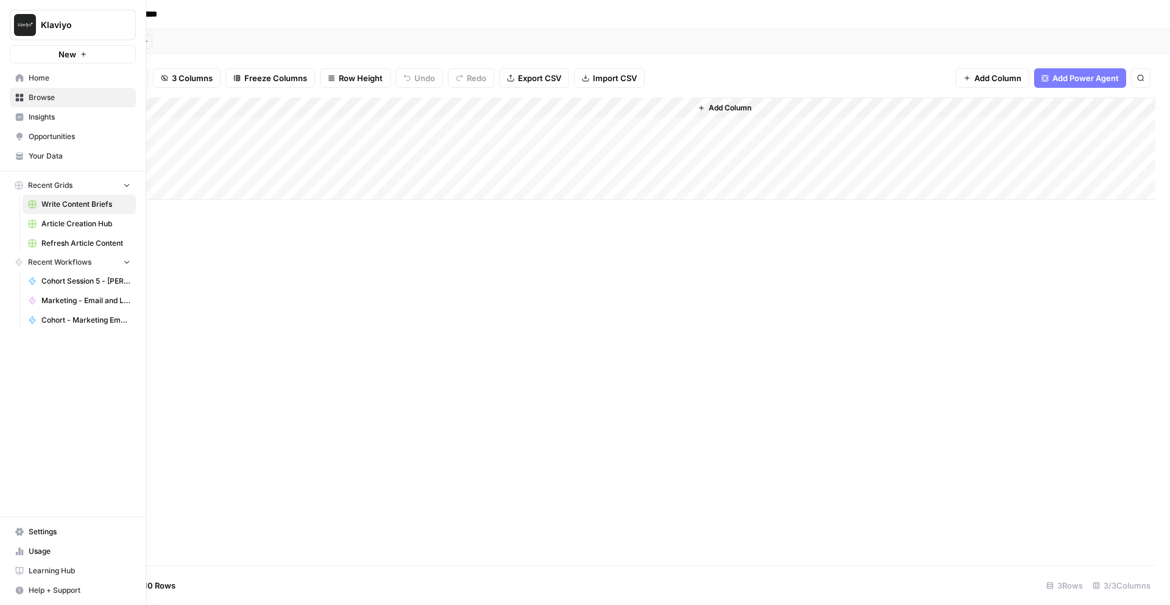
click at [62, 51] on span "New" at bounding box center [68, 54] width 18 height 12
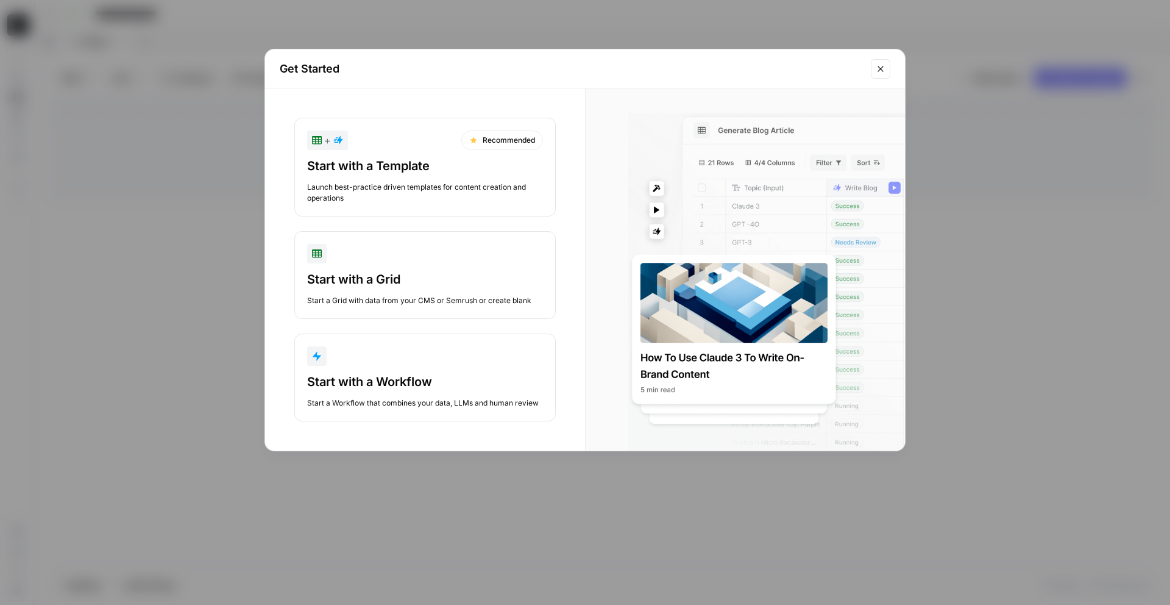
click at [881, 69] on icon "Close modal" at bounding box center [880, 68] width 5 height 5
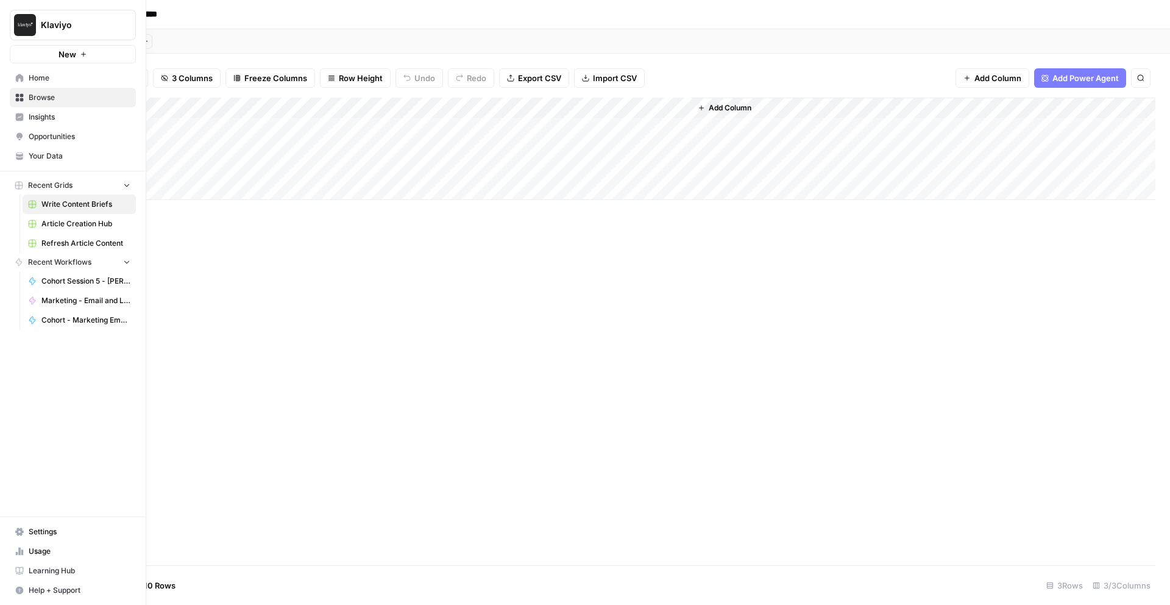
click at [35, 44] on div "Klaviyo New" at bounding box center [73, 31] width 146 height 63
click at [40, 54] on button "New" at bounding box center [73, 54] width 126 height 18
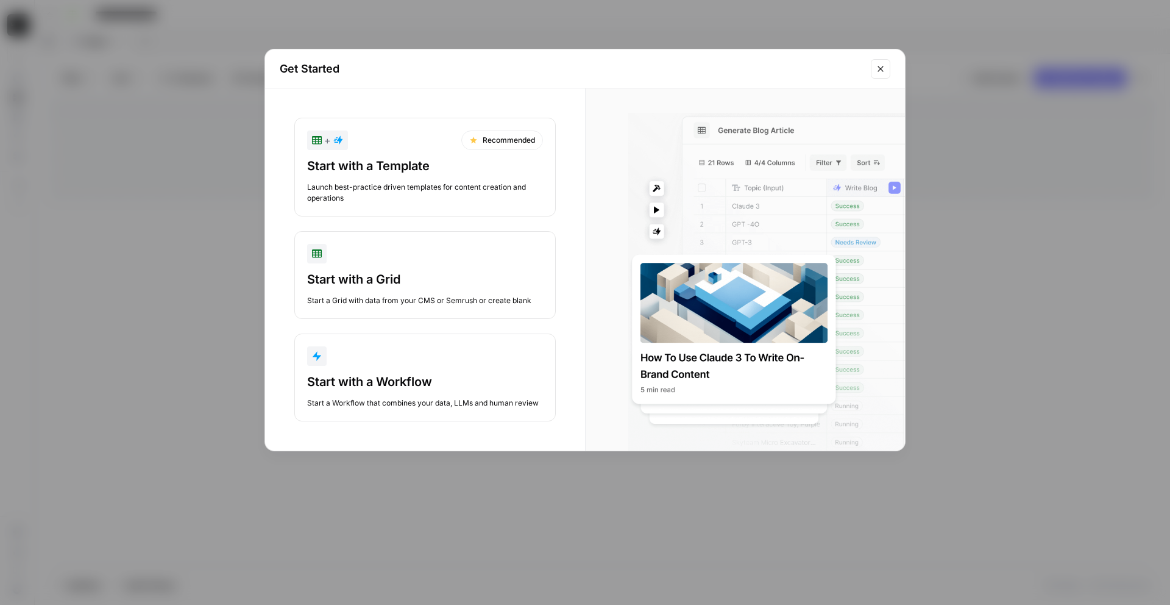
click at [877, 71] on icon "Close modal" at bounding box center [881, 69] width 10 height 10
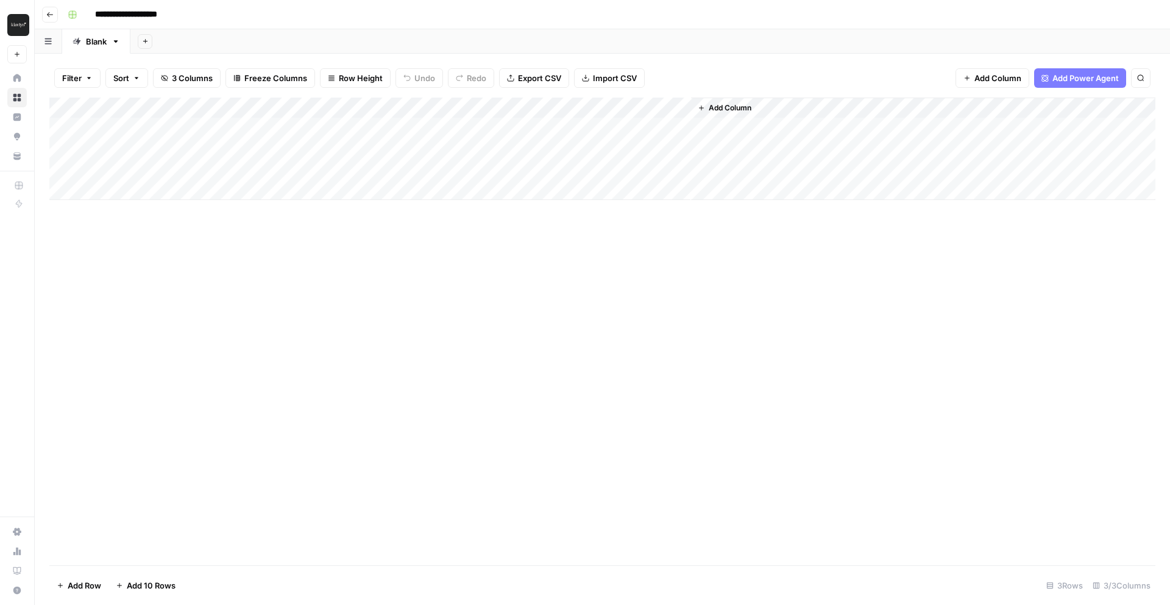
click at [50, 16] on icon "button" at bounding box center [49, 14] width 7 height 7
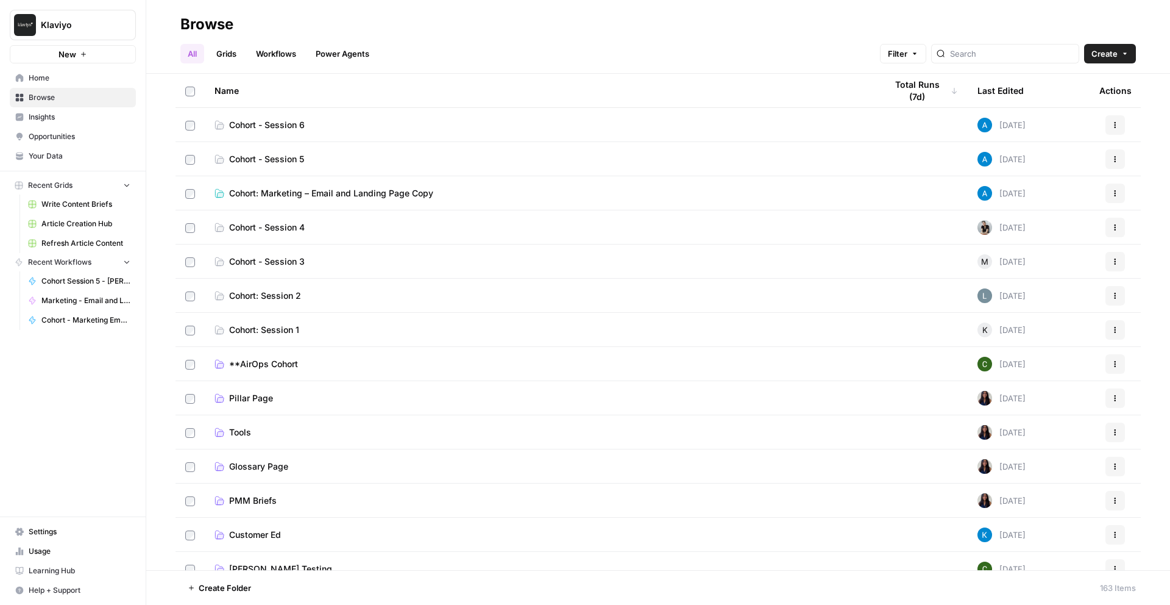
click at [70, 60] on button "New" at bounding box center [73, 54] width 126 height 18
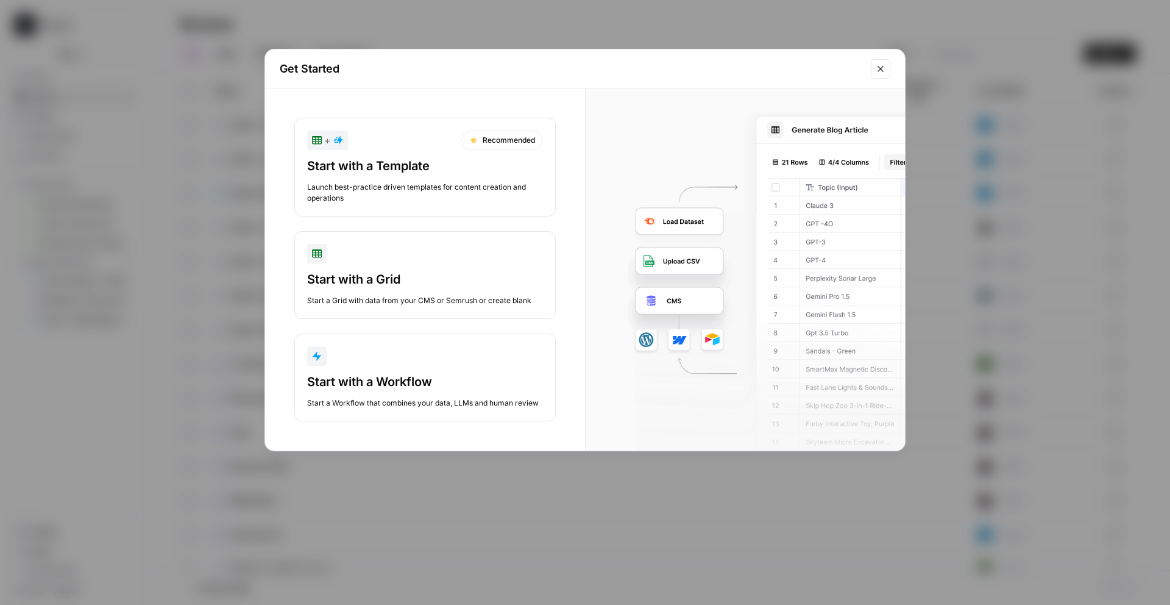
click at [555, 283] on button "Start with a Grid Start a Grid with data from your CMS or Semrush or create bla…" at bounding box center [424, 275] width 261 height 88
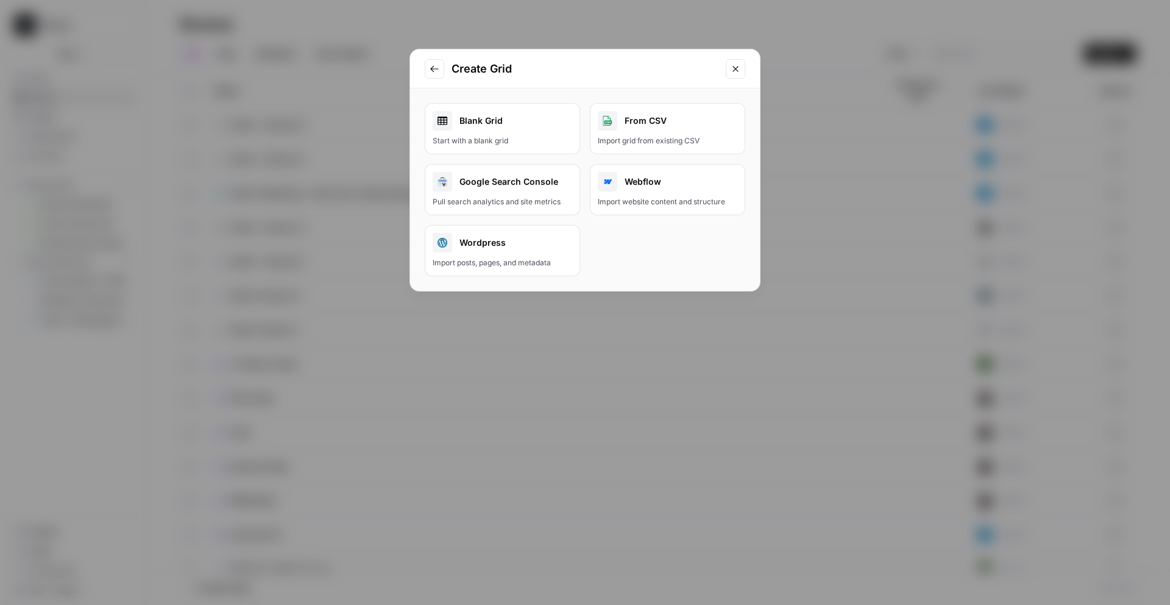
click at [735, 67] on icon "Close modal" at bounding box center [736, 69] width 10 height 10
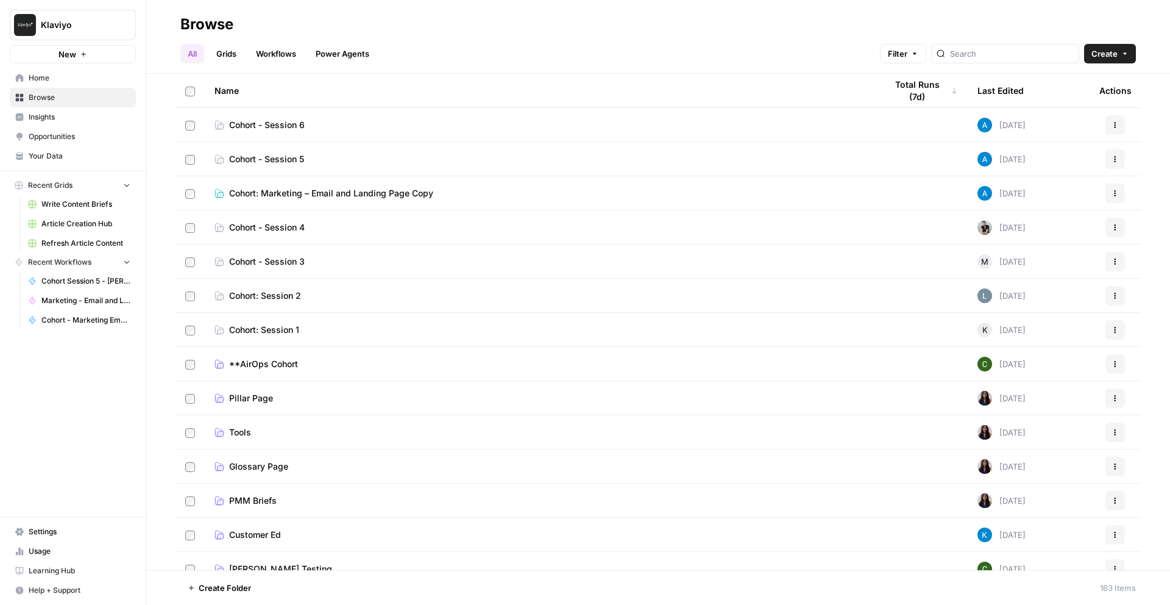
click at [53, 156] on span "Your Data" at bounding box center [80, 156] width 102 height 11
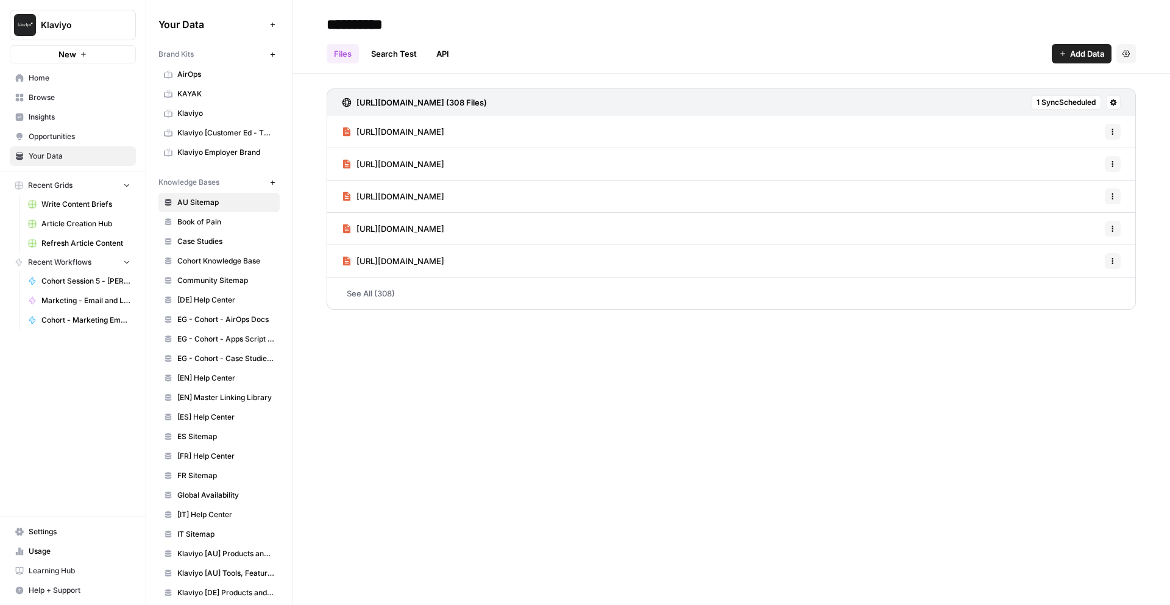
click at [238, 273] on link "Community Sitemap" at bounding box center [218, 281] width 121 height 20
click at [367, 44] on link "Search Test" at bounding box center [394, 54] width 60 height 20
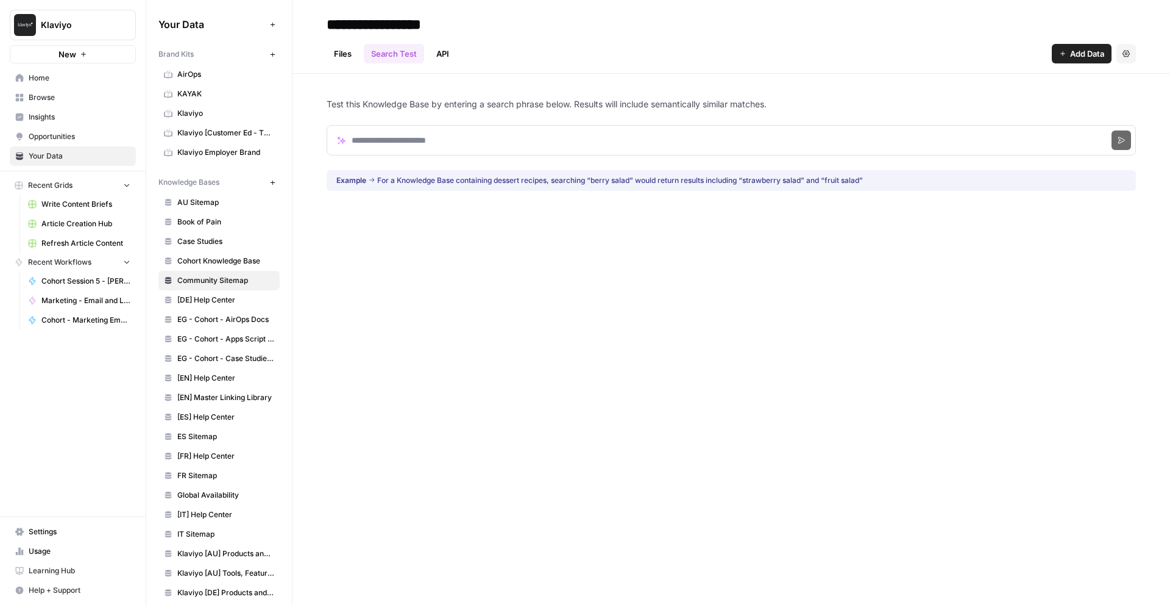
click at [341, 54] on link "Files" at bounding box center [343, 54] width 32 height 20
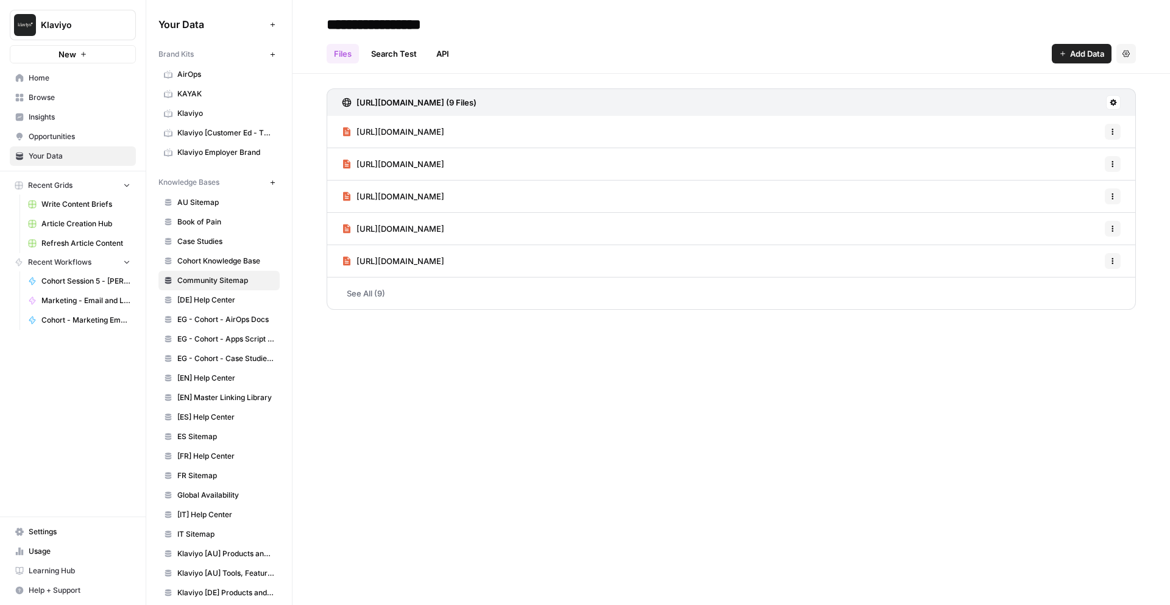
click at [442, 49] on link "API" at bounding box center [442, 54] width 27 height 20
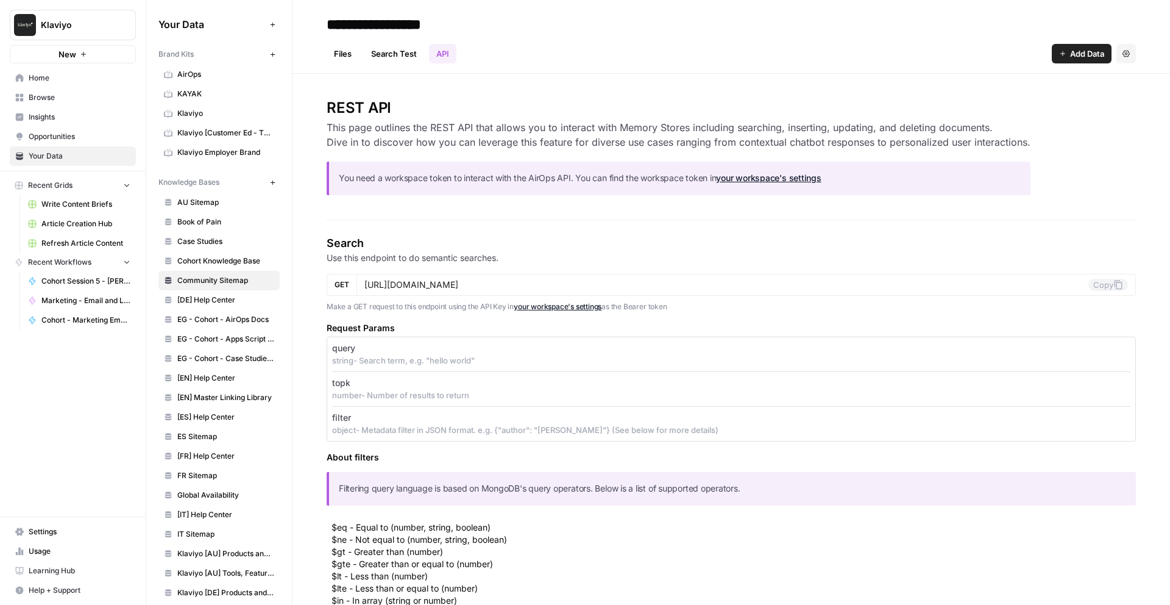
click at [342, 54] on link "Files" at bounding box center [343, 54] width 32 height 20
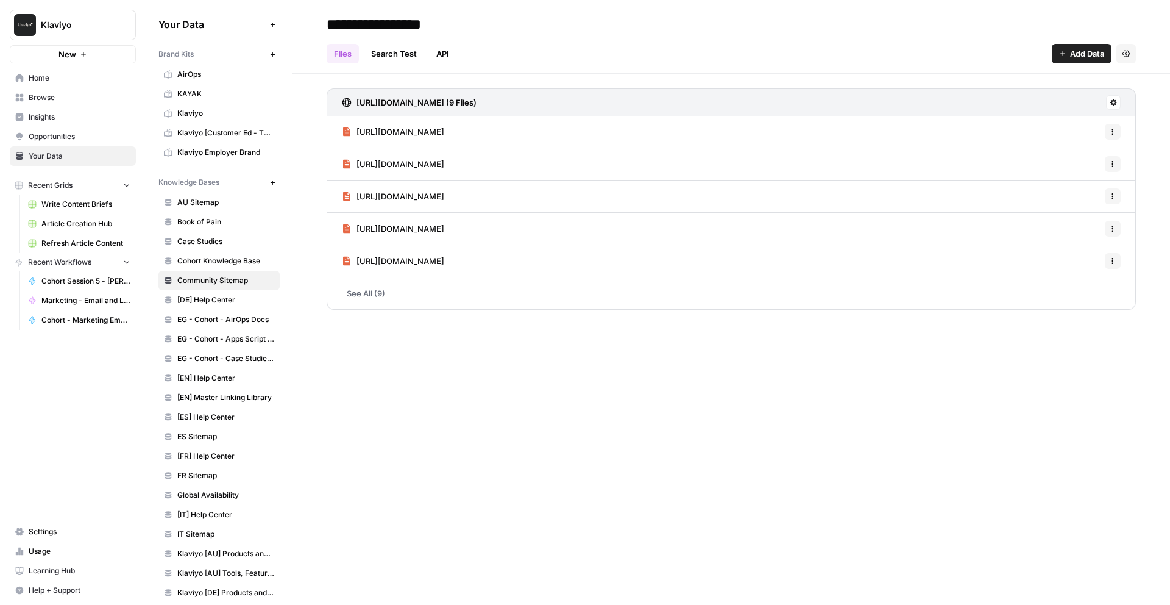
click at [81, 57] on icon "button" at bounding box center [83, 54] width 7 height 7
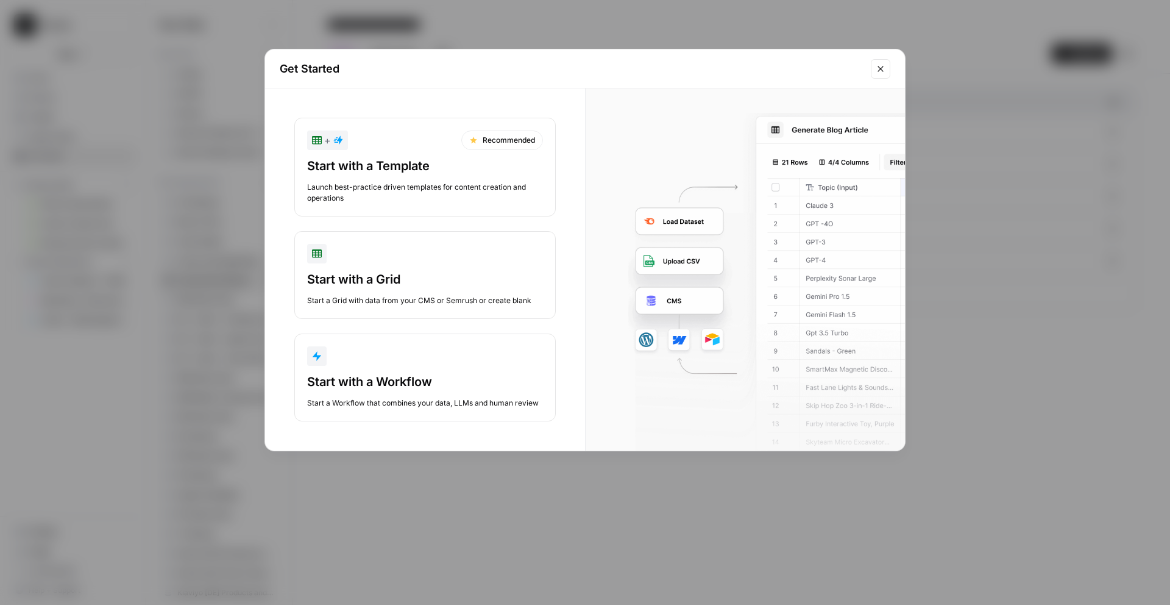
click at [411, 293] on div "Start with a Grid Start a Grid with data from your CMS or Semrush or create bla…" at bounding box center [425, 288] width 236 height 35
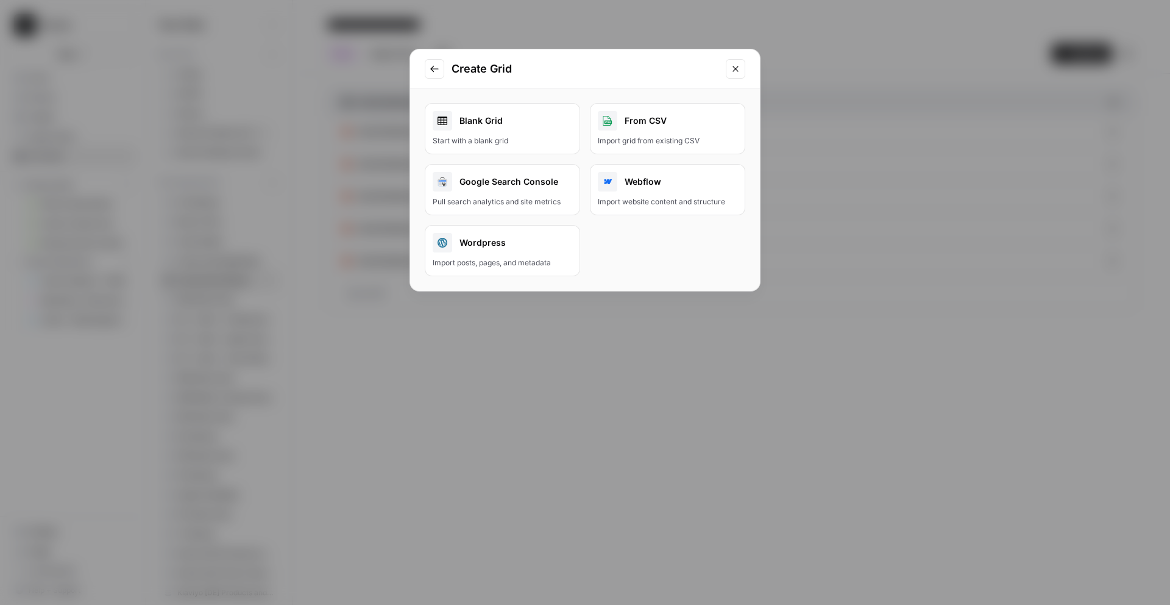
click at [525, 190] on div "Google Search Console" at bounding box center [503, 182] width 140 height 20
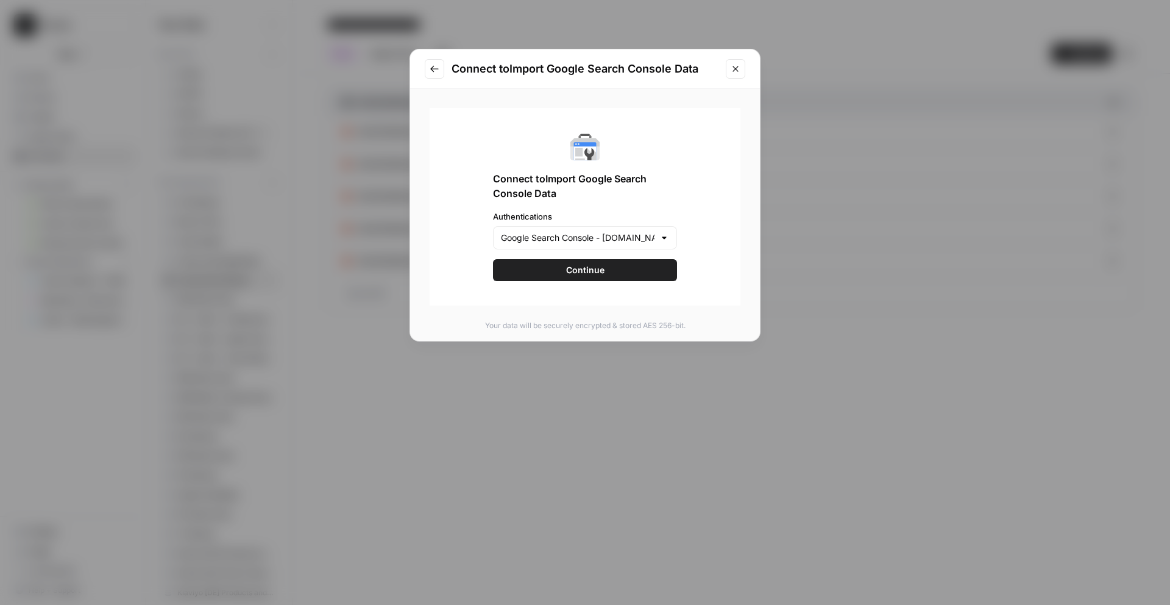
click at [670, 235] on div "Google Search Console - klaviyo.com" at bounding box center [585, 237] width 184 height 23
click at [712, 268] on div "Connect to Import Google Search Console Data Authentications Continue" at bounding box center [585, 206] width 311 height 197
click at [595, 274] on span "Continue" at bounding box center [585, 270] width 38 height 12
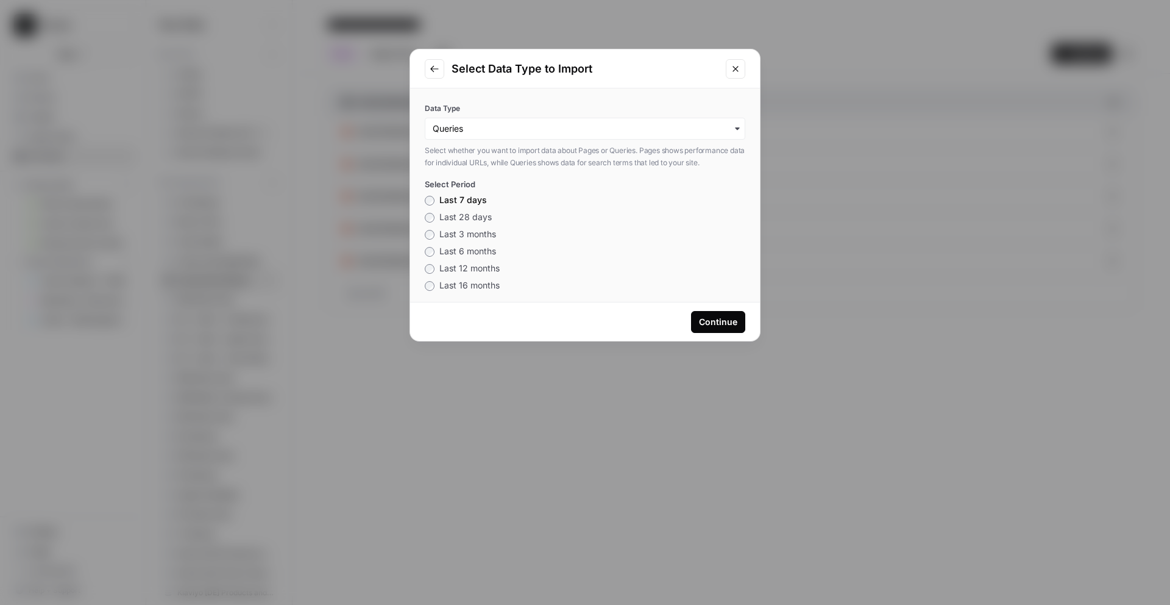
click at [435, 71] on icon "Go to previous step" at bounding box center [435, 69] width 10 height 10
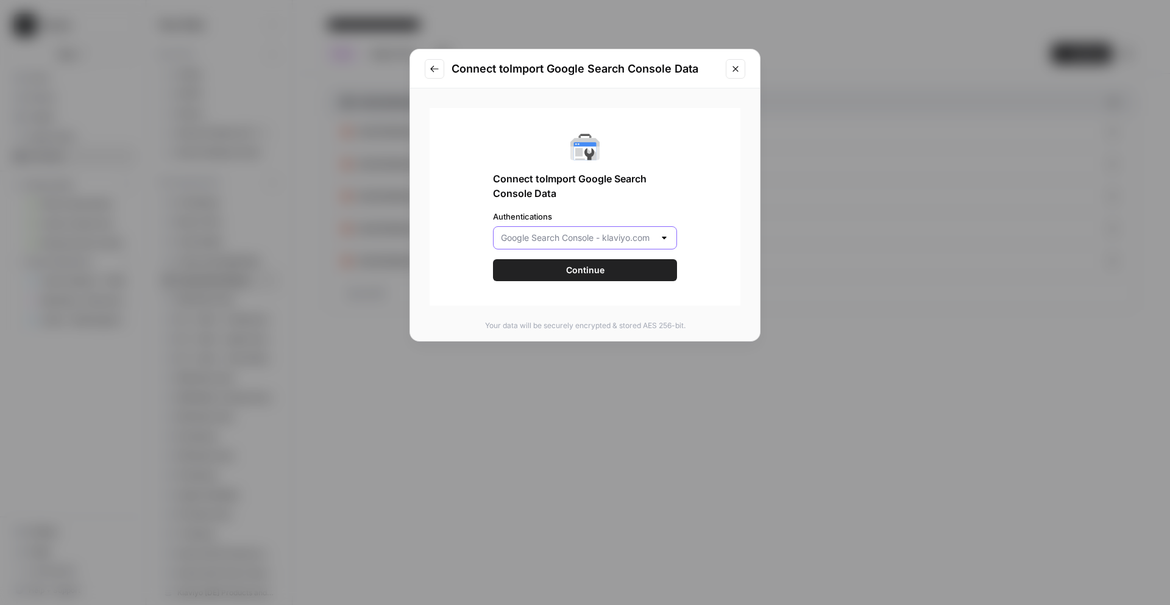
click at [567, 239] on input "Authentications" at bounding box center [578, 238] width 154 height 12
click at [547, 289] on span "Create New" at bounding box center [589, 285] width 145 height 12
type input "Create New"
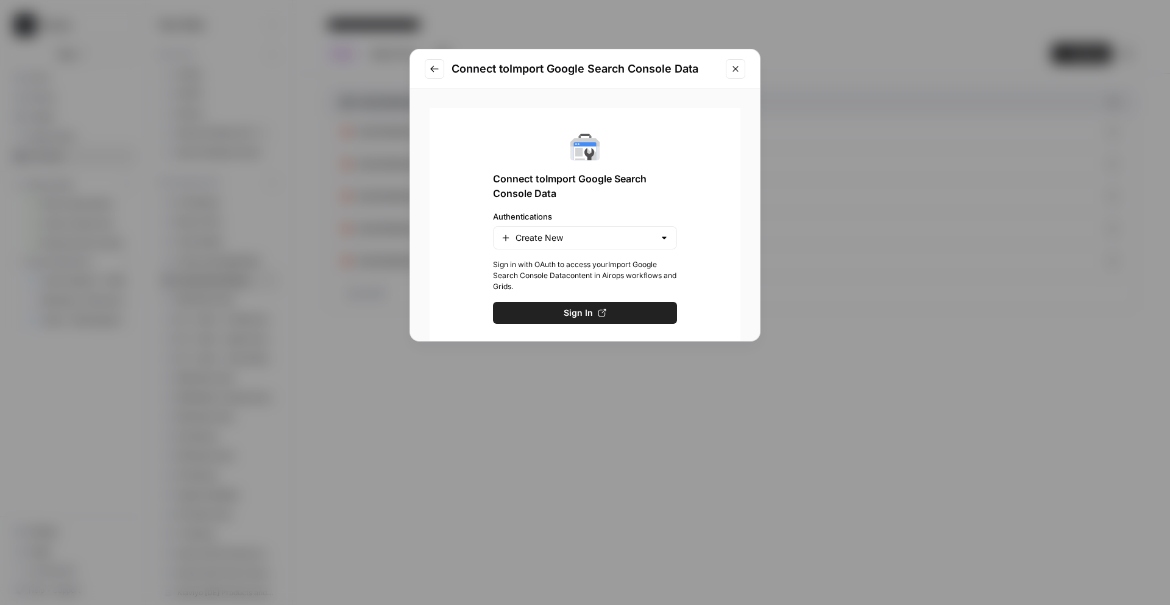
click at [582, 313] on span "Sign In" at bounding box center [578, 313] width 29 height 12
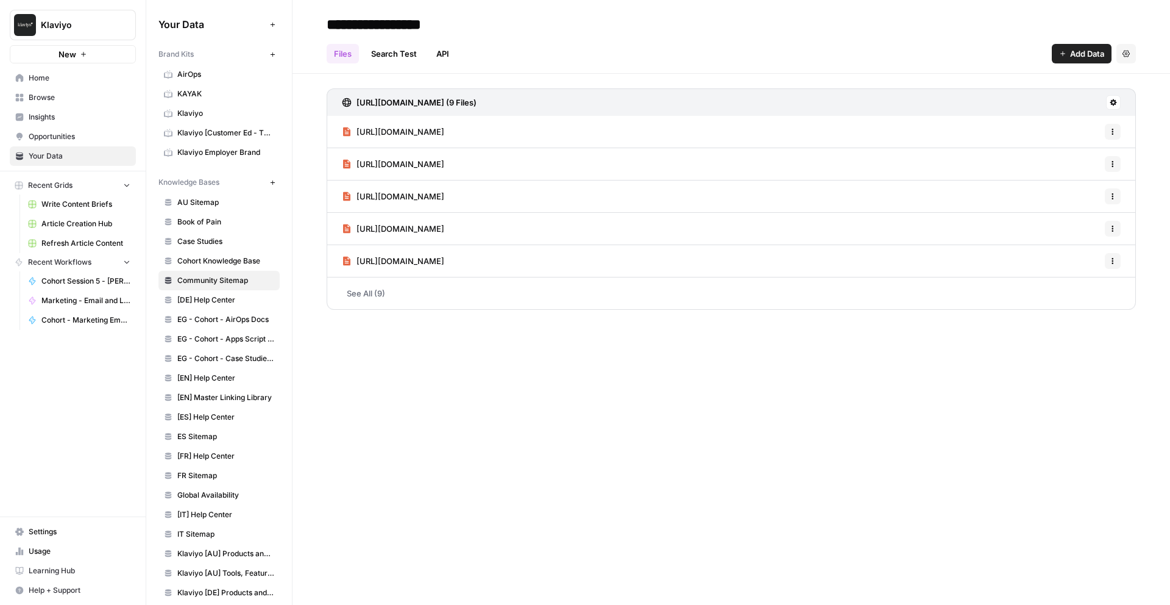
click at [107, 56] on button "New" at bounding box center [73, 54] width 126 height 18
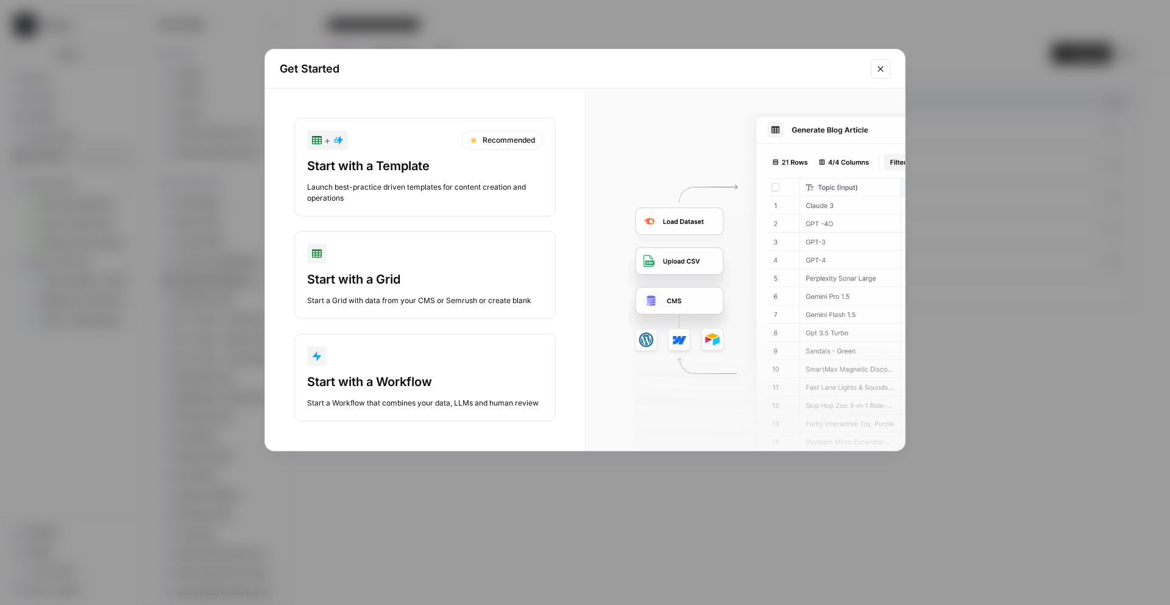
click at [441, 278] on div "Start with a Grid" at bounding box center [425, 279] width 236 height 17
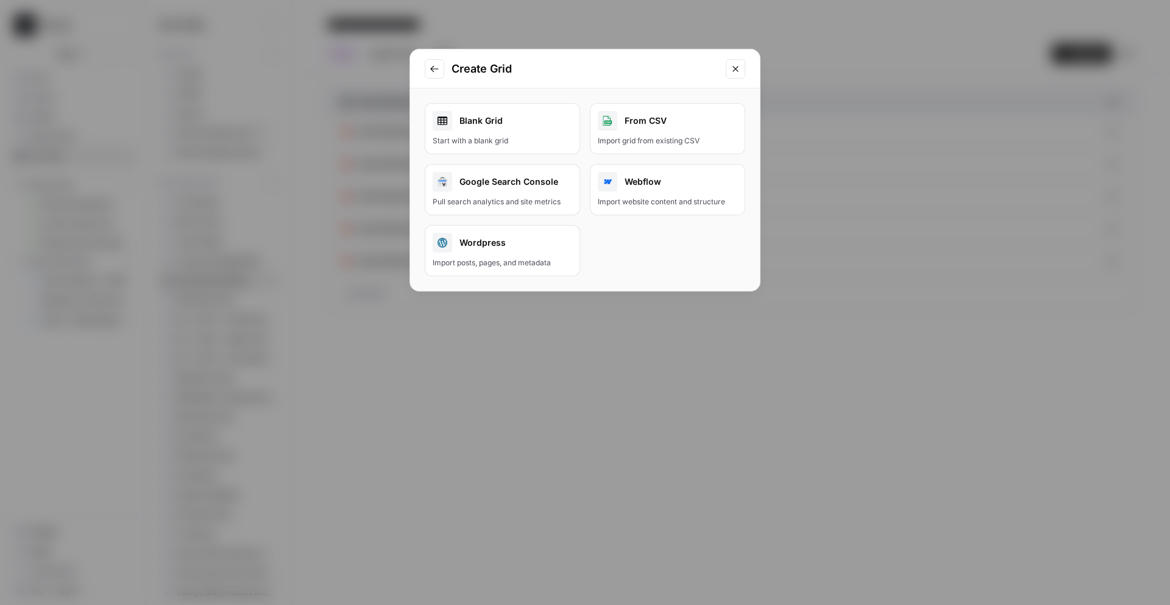
click at [492, 183] on div "Google Search Console" at bounding box center [503, 182] width 140 height 20
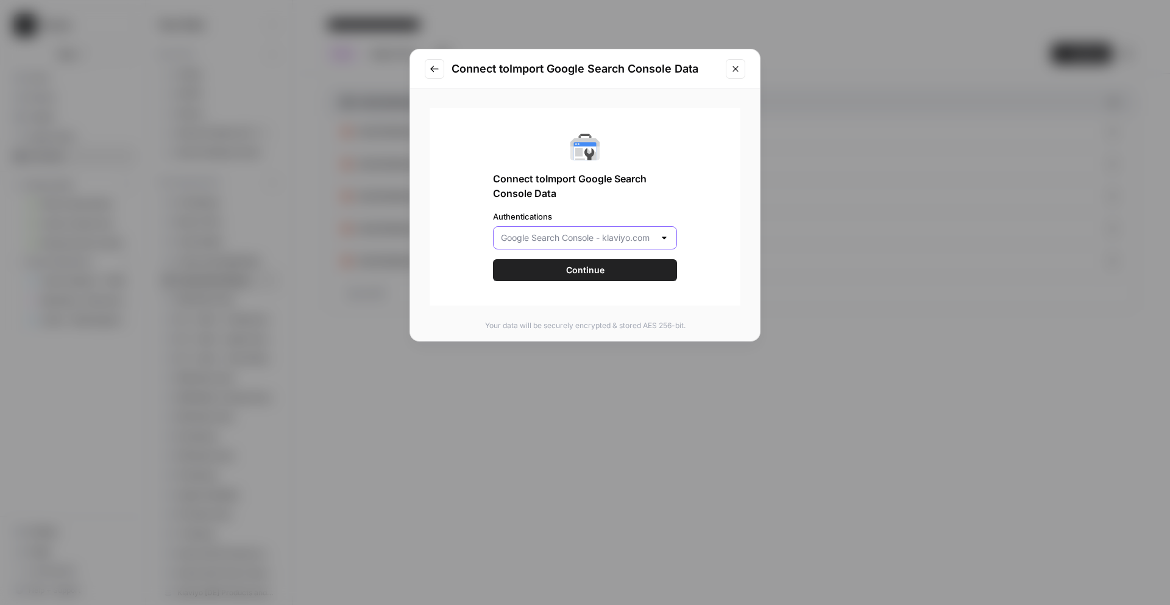
click at [626, 239] on input "Authentications" at bounding box center [578, 238] width 154 height 12
click at [607, 286] on span "Create New" at bounding box center [589, 285] width 145 height 12
type input "Create New"
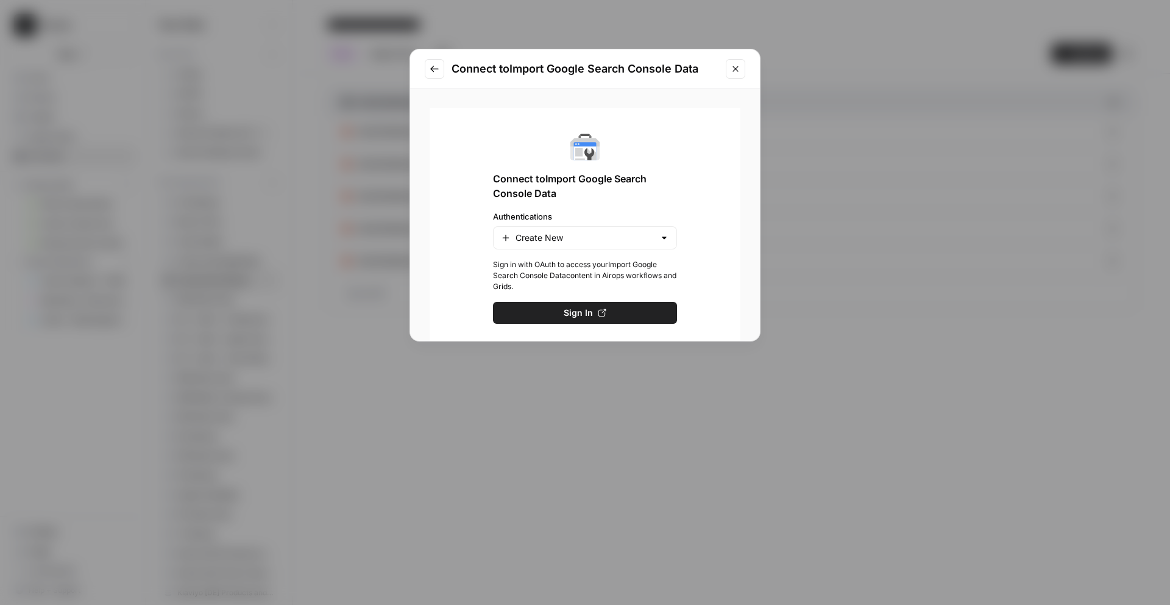
click at [605, 311] on icon "button" at bounding box center [602, 312] width 9 height 9
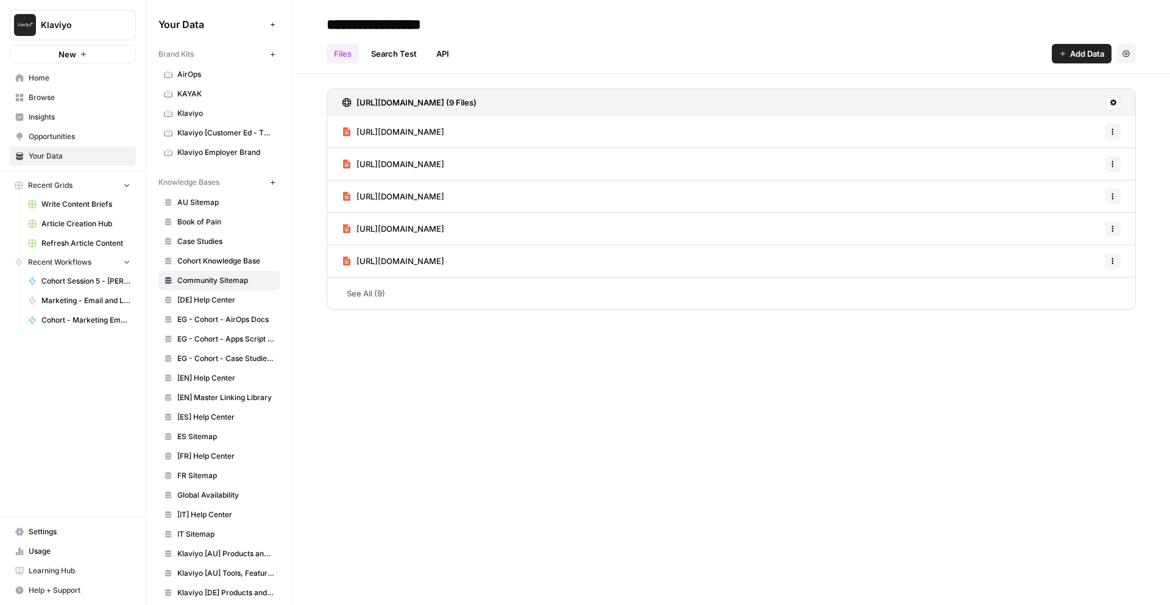
click at [86, 51] on icon "button" at bounding box center [83, 54] width 7 height 7
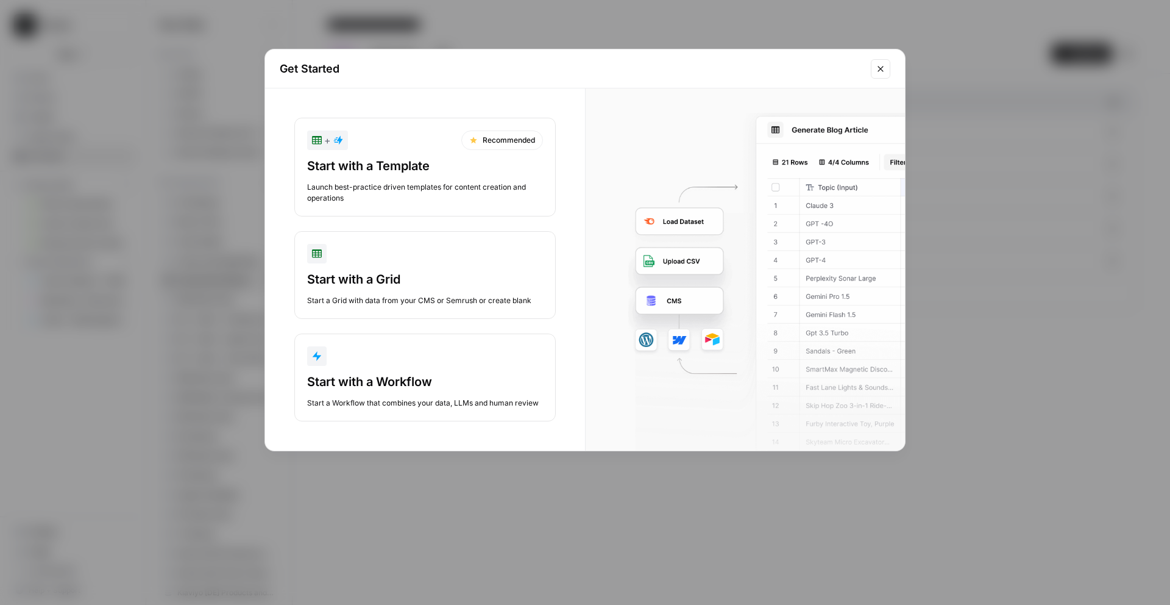
click at [361, 261] on div "button" at bounding box center [425, 254] width 236 height 20
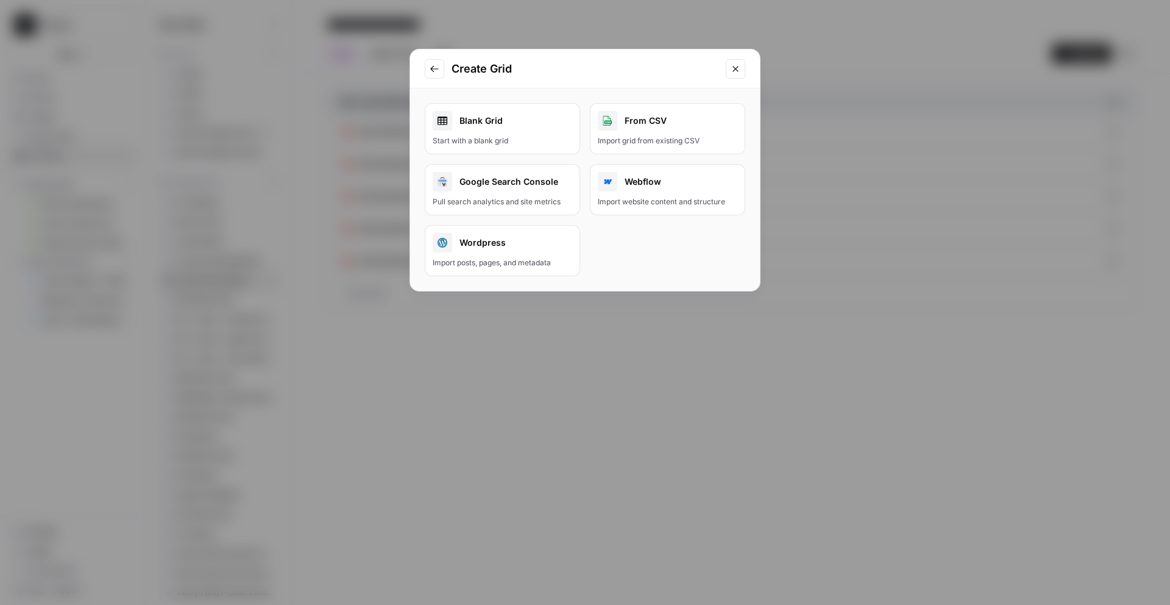
click at [741, 70] on button "Close modal" at bounding box center [736, 69] width 20 height 20
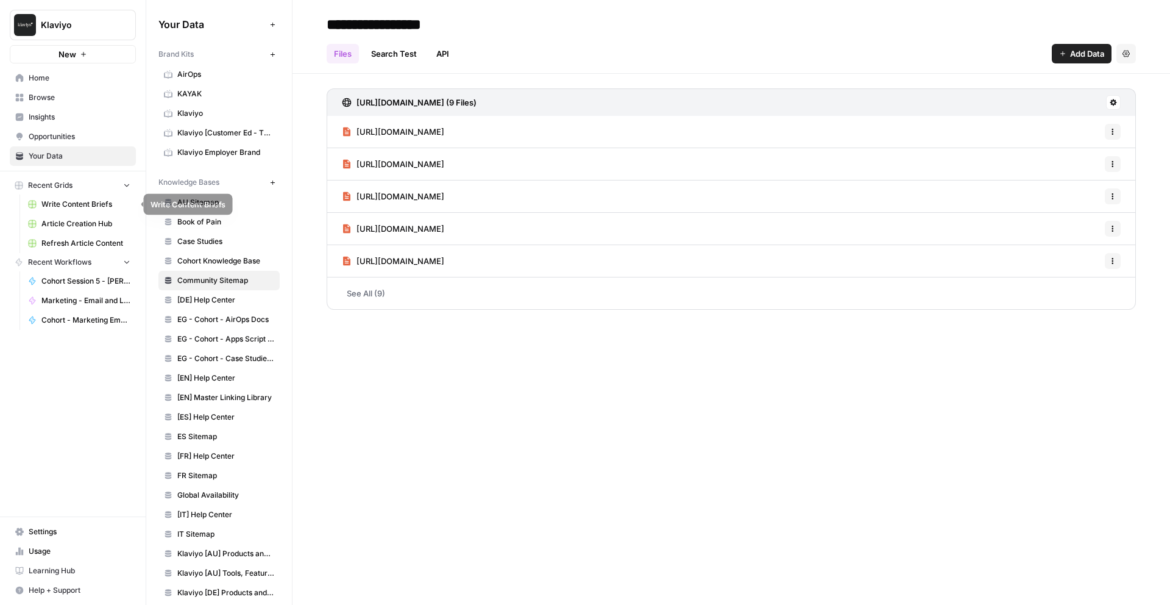
click at [107, 199] on span "Write Content Briefs" at bounding box center [85, 204] width 89 height 11
click at [63, 135] on span "Opportunities" at bounding box center [80, 136] width 102 height 11
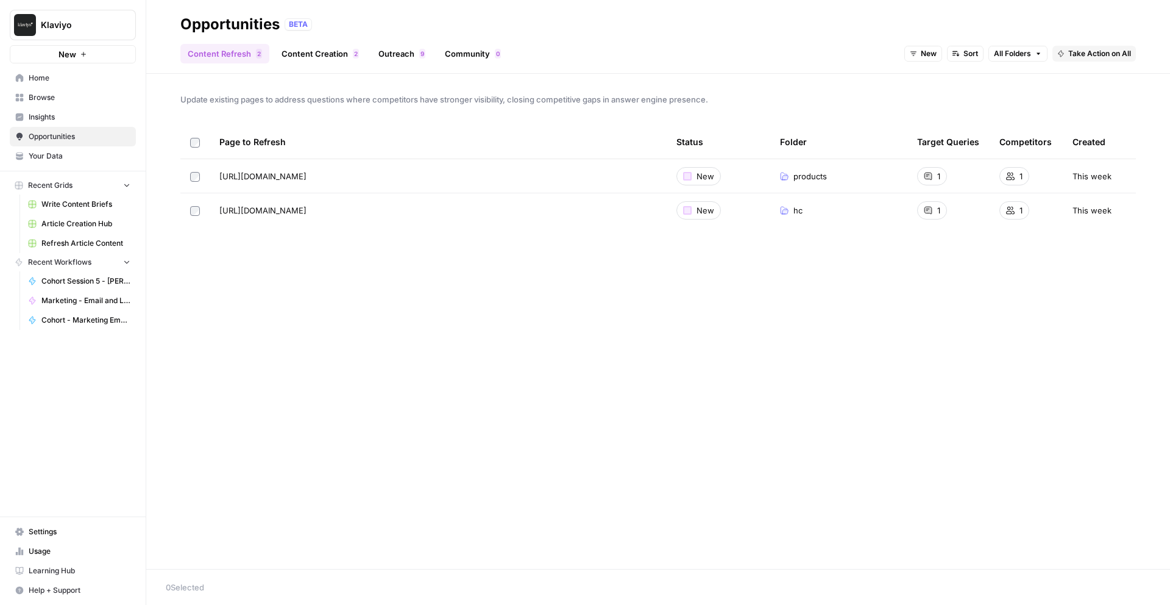
click at [451, 57] on link "Community 0" at bounding box center [473, 54] width 71 height 20
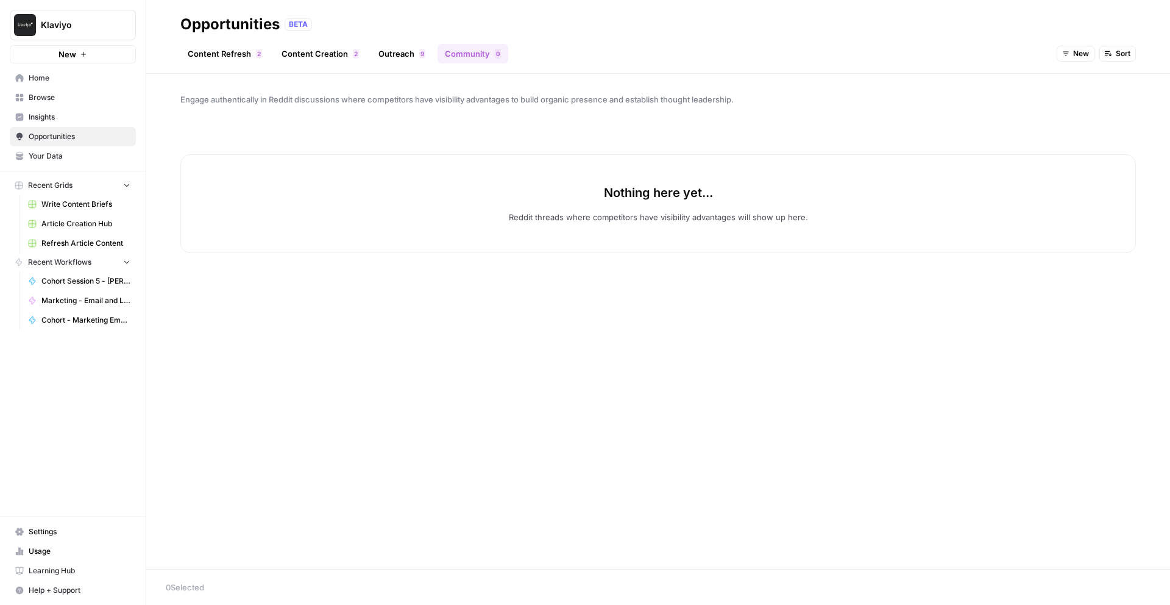
click at [79, 98] on span "Browse" at bounding box center [80, 97] width 102 height 11
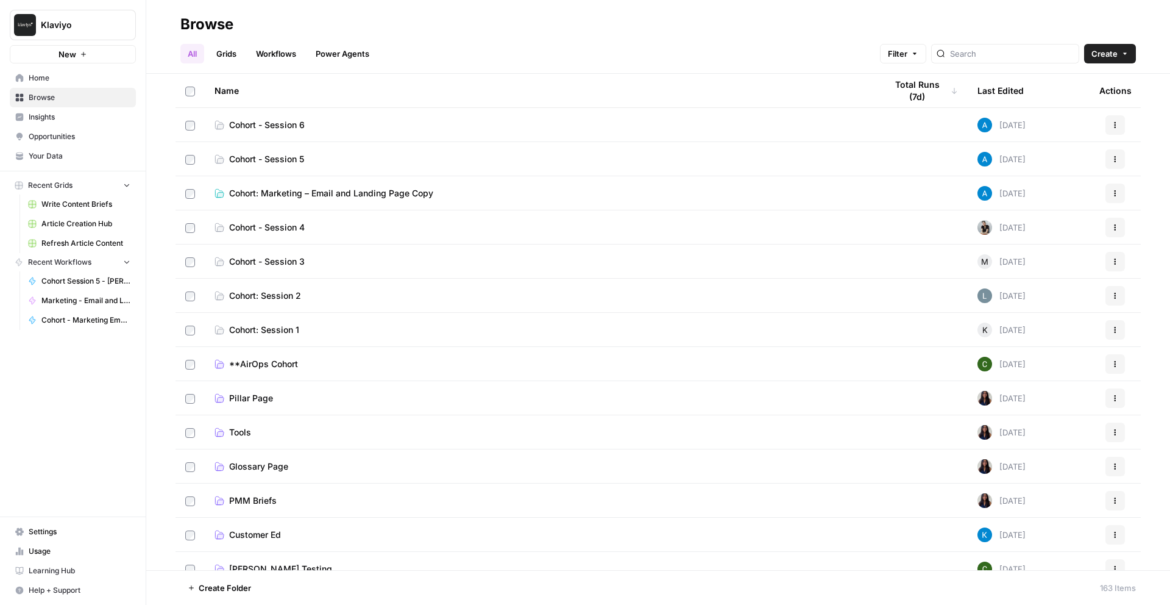
click at [232, 56] on link "Grids" at bounding box center [226, 54] width 35 height 20
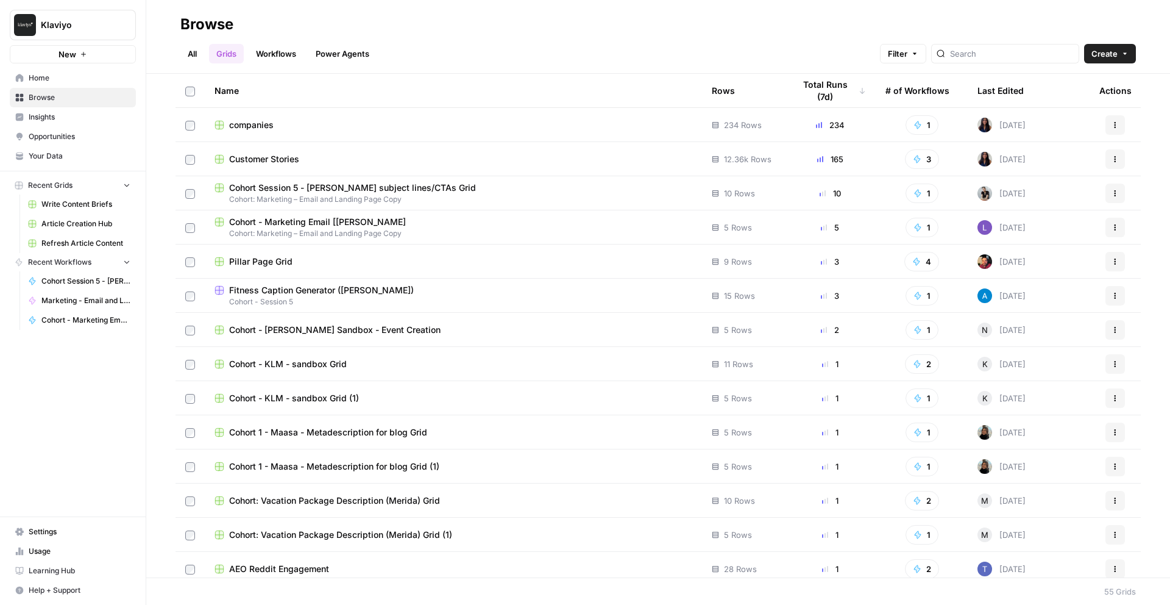
click at [274, 52] on link "Workflows" at bounding box center [276, 54] width 55 height 20
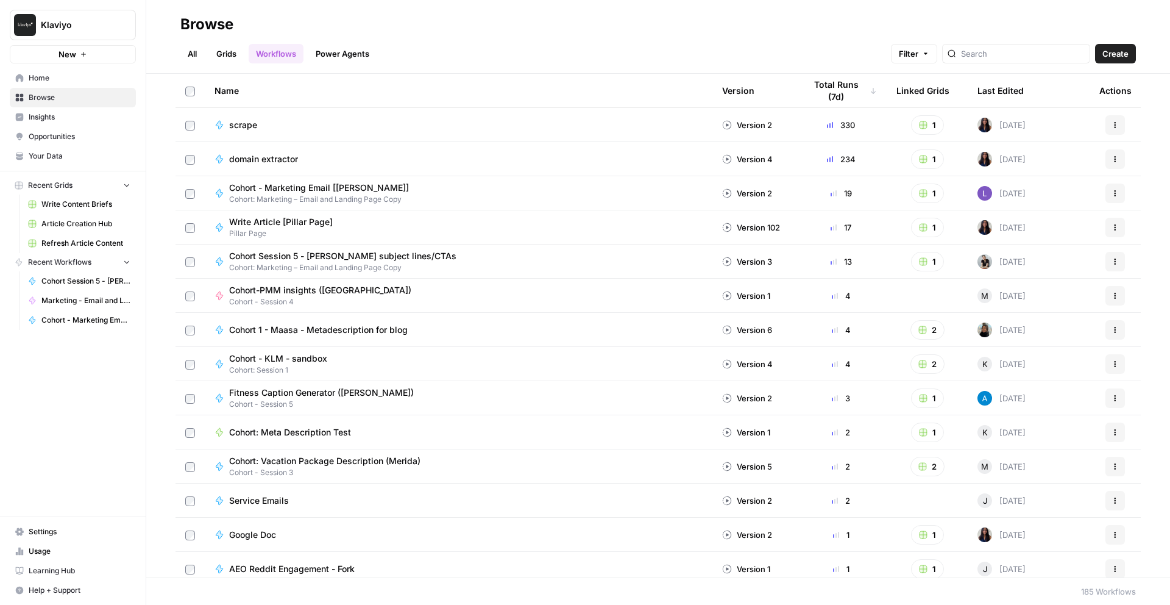
click at [79, 59] on button "New" at bounding box center [73, 54] width 126 height 18
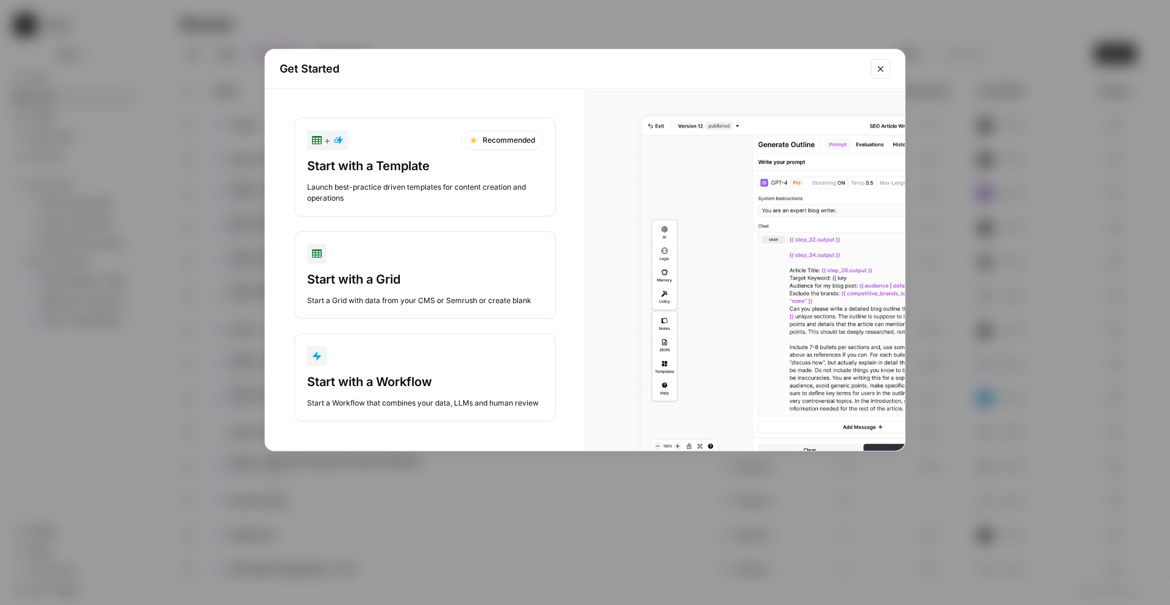
click at [494, 368] on button "Start with a Workflow Start a Workflow that combines your data, LLMs and human …" at bounding box center [424, 377] width 261 height 88
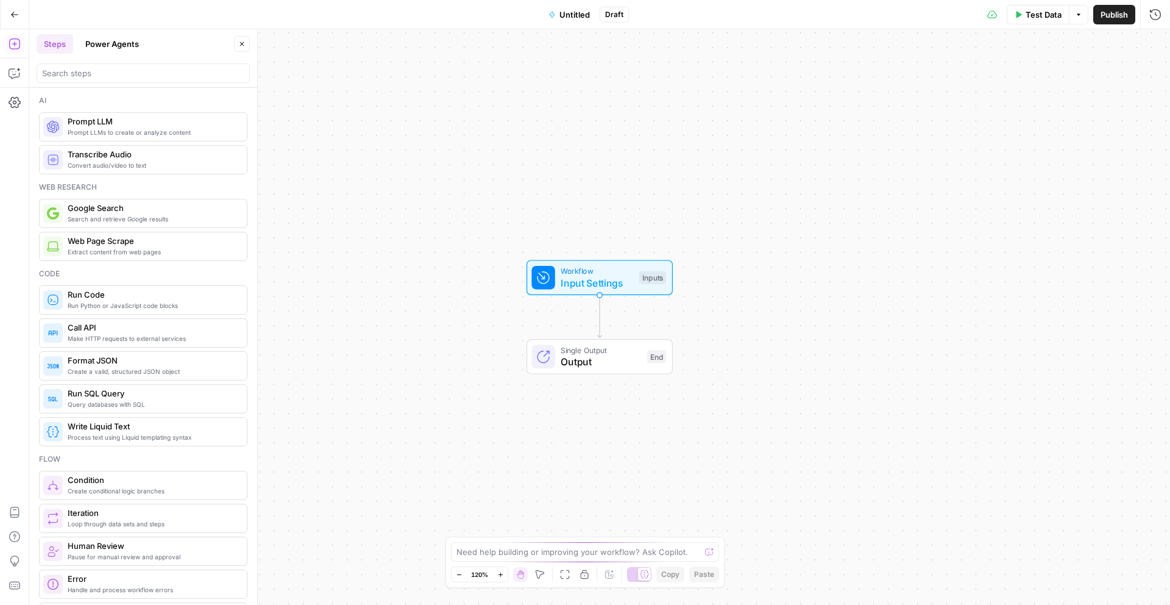
click at [111, 41] on button "Power Agents" at bounding box center [112, 44] width 68 height 20
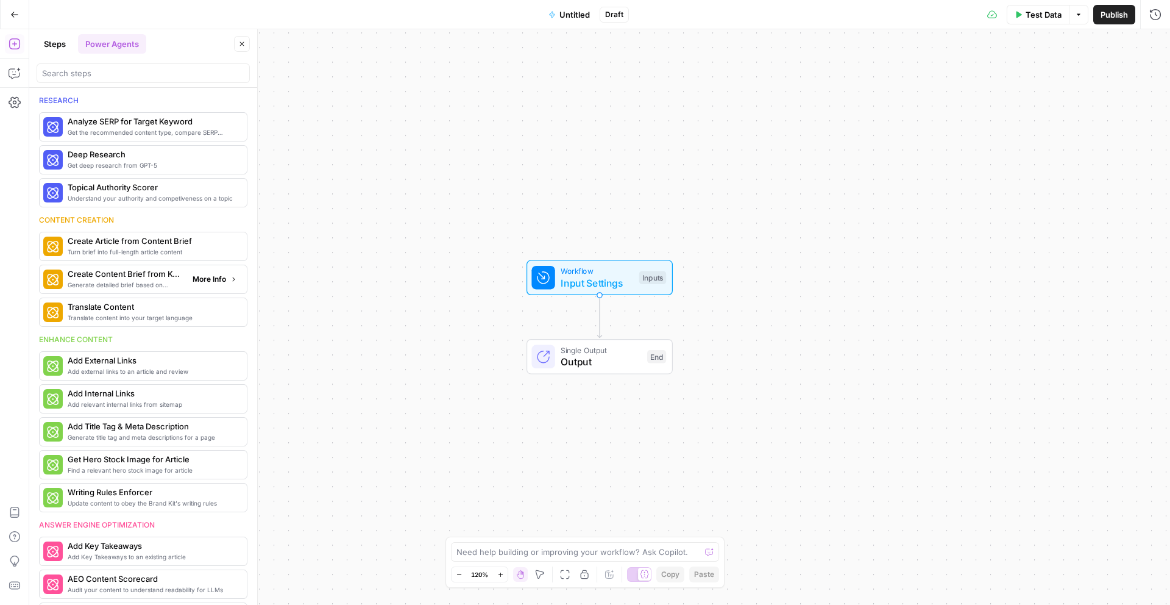
click at [211, 282] on span "More Info" at bounding box center [210, 279] width 34 height 11
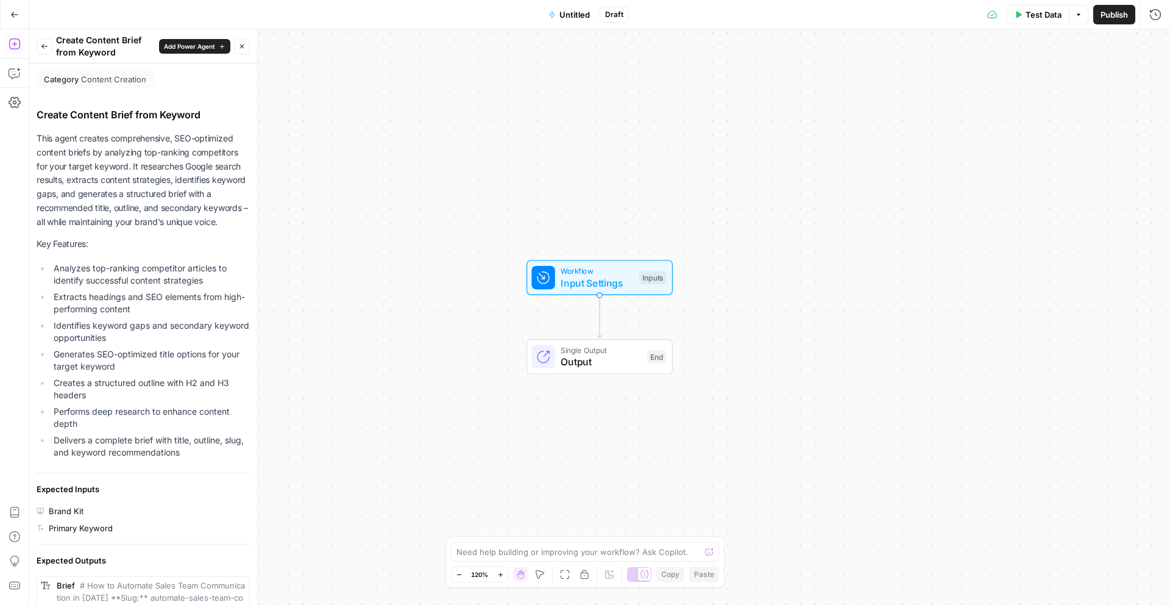
click at [190, 44] on span "Add Power Agent" at bounding box center [189, 46] width 51 height 10
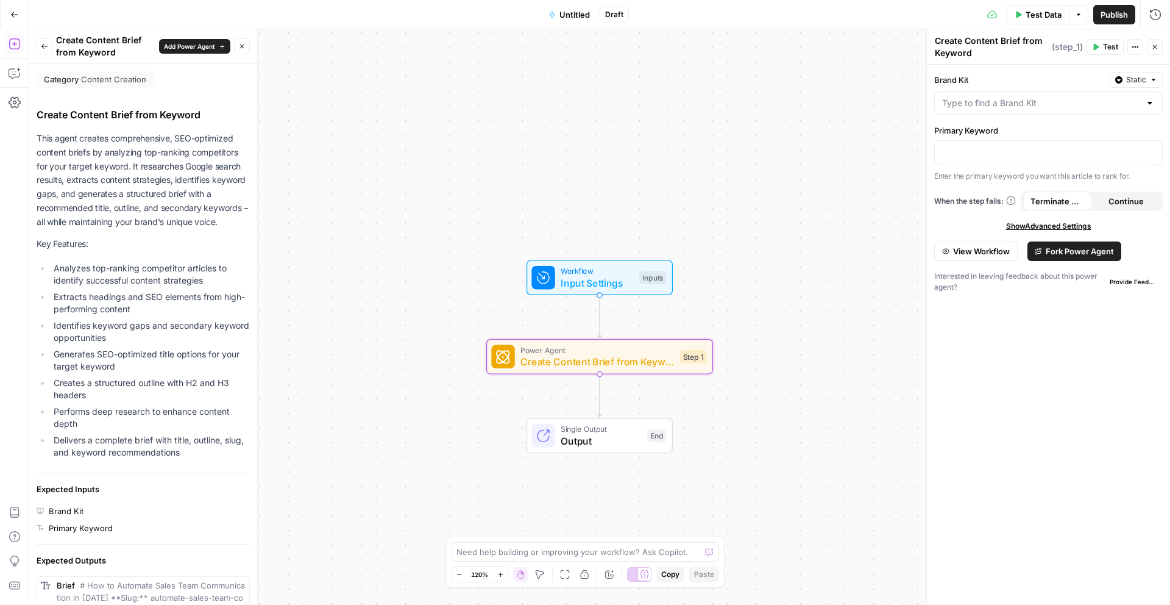
click at [1150, 105] on div at bounding box center [1150, 103] width 10 height 12
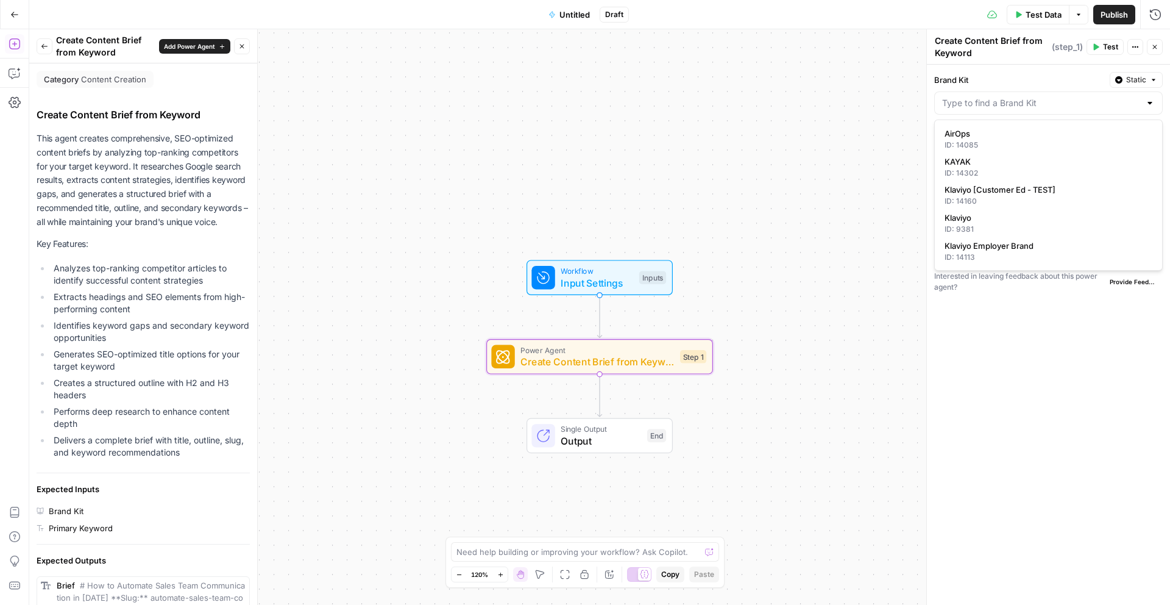
click at [1152, 104] on div at bounding box center [1150, 103] width 10 height 12
click at [998, 215] on span "Klaviyo" at bounding box center [1046, 217] width 203 height 12
type input "Klaviyo"
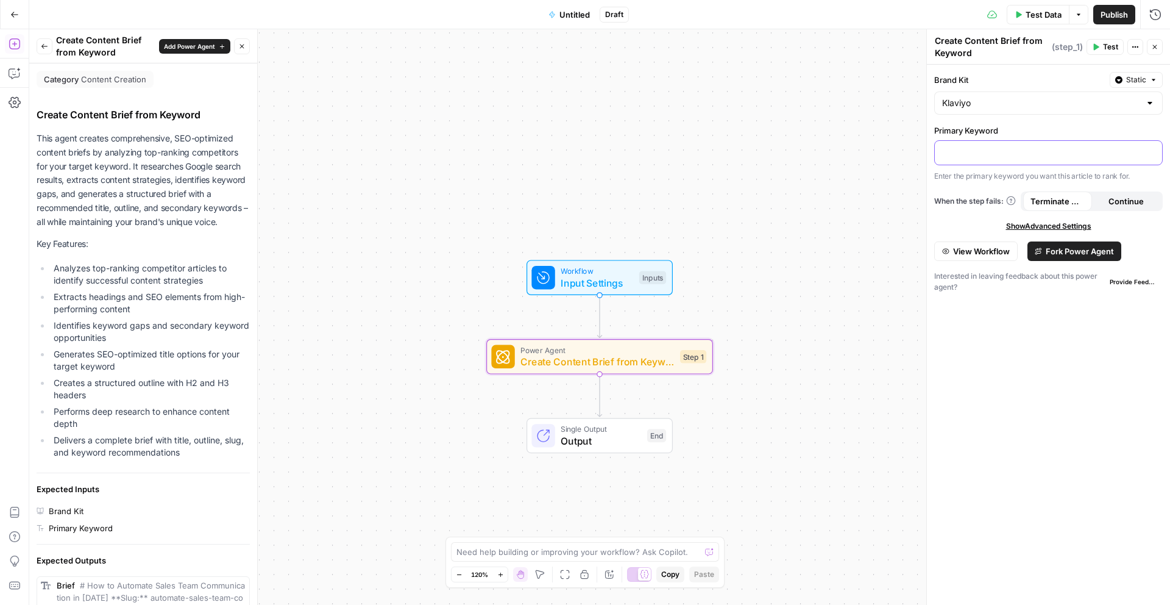
click at [1002, 153] on p at bounding box center [1048, 152] width 213 height 12
